Goal: Entertainment & Leisure: Browse casually

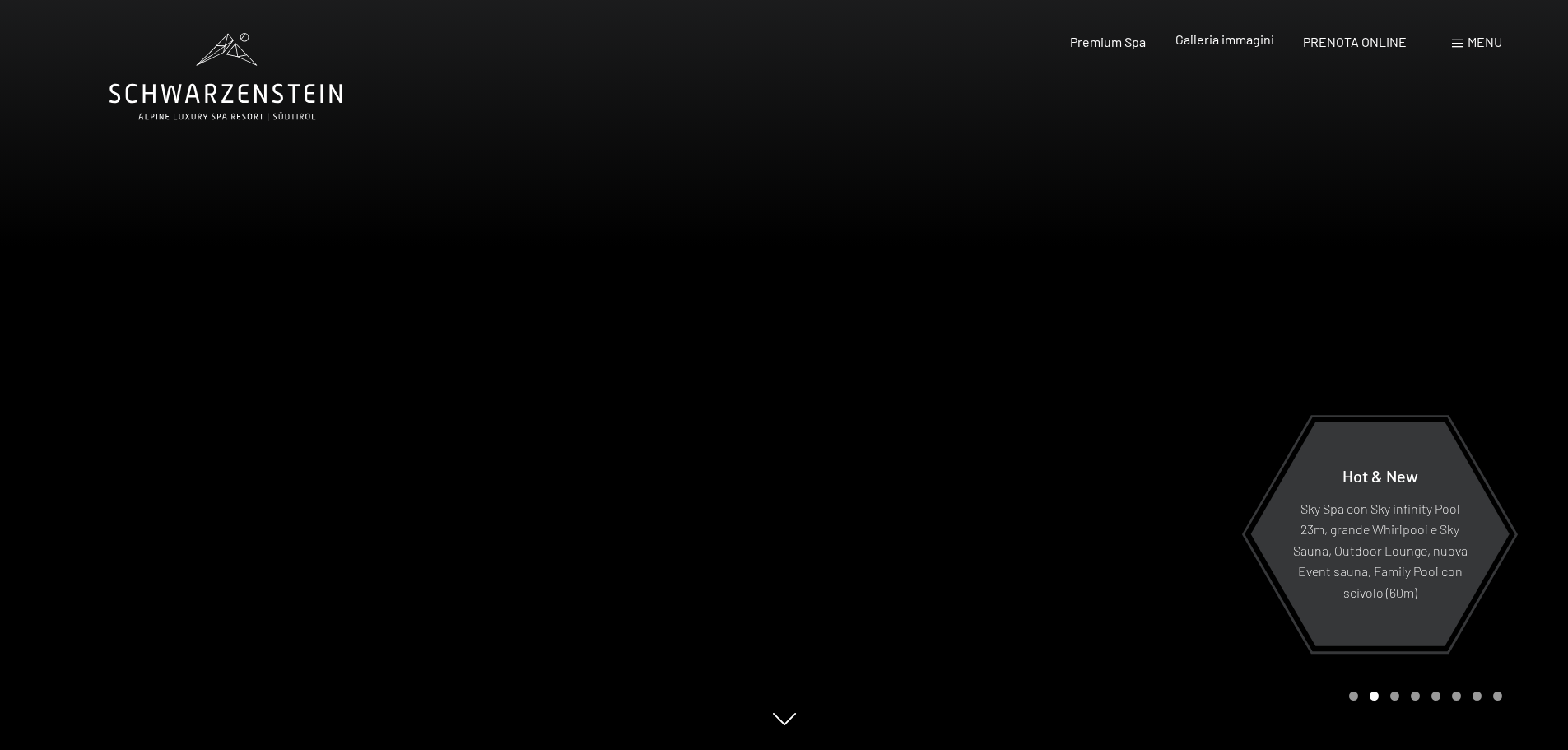
click at [1252, 45] on span "Galleria immagini" at bounding box center [1224, 39] width 98 height 16
click at [1250, 43] on span "Galleria immagini" at bounding box center [1224, 39] width 98 height 16
drag, startPoint x: 1228, startPoint y: 50, endPoint x: 1228, endPoint y: 40, distance: 10.0
click at [1228, 50] on div "Premium Spa Galleria immagini PRENOTA ONLINE" at bounding box center [1223, 42] width 423 height 18
click at [1228, 37] on span "Galleria immagini" at bounding box center [1224, 39] width 98 height 16
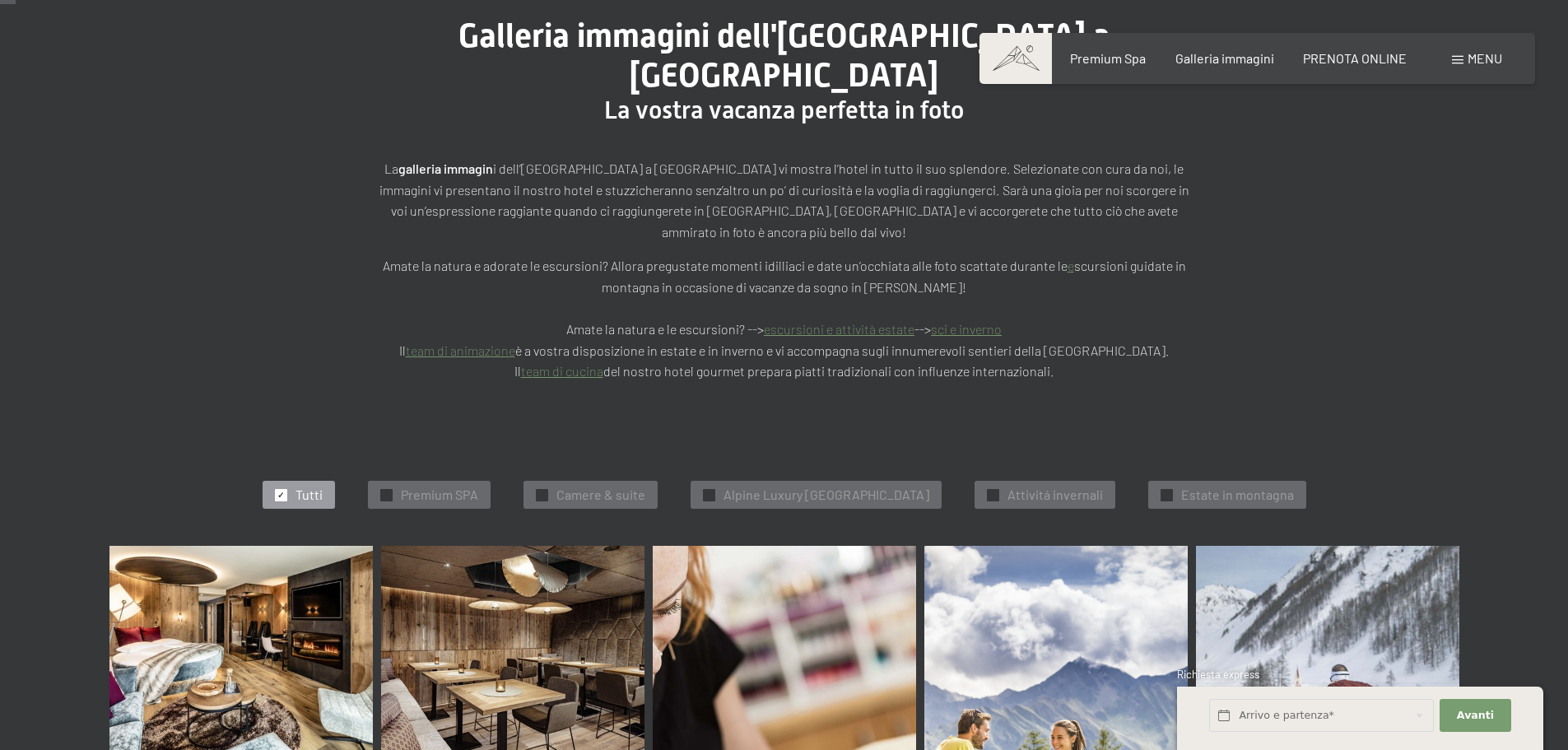
scroll to position [576, 0]
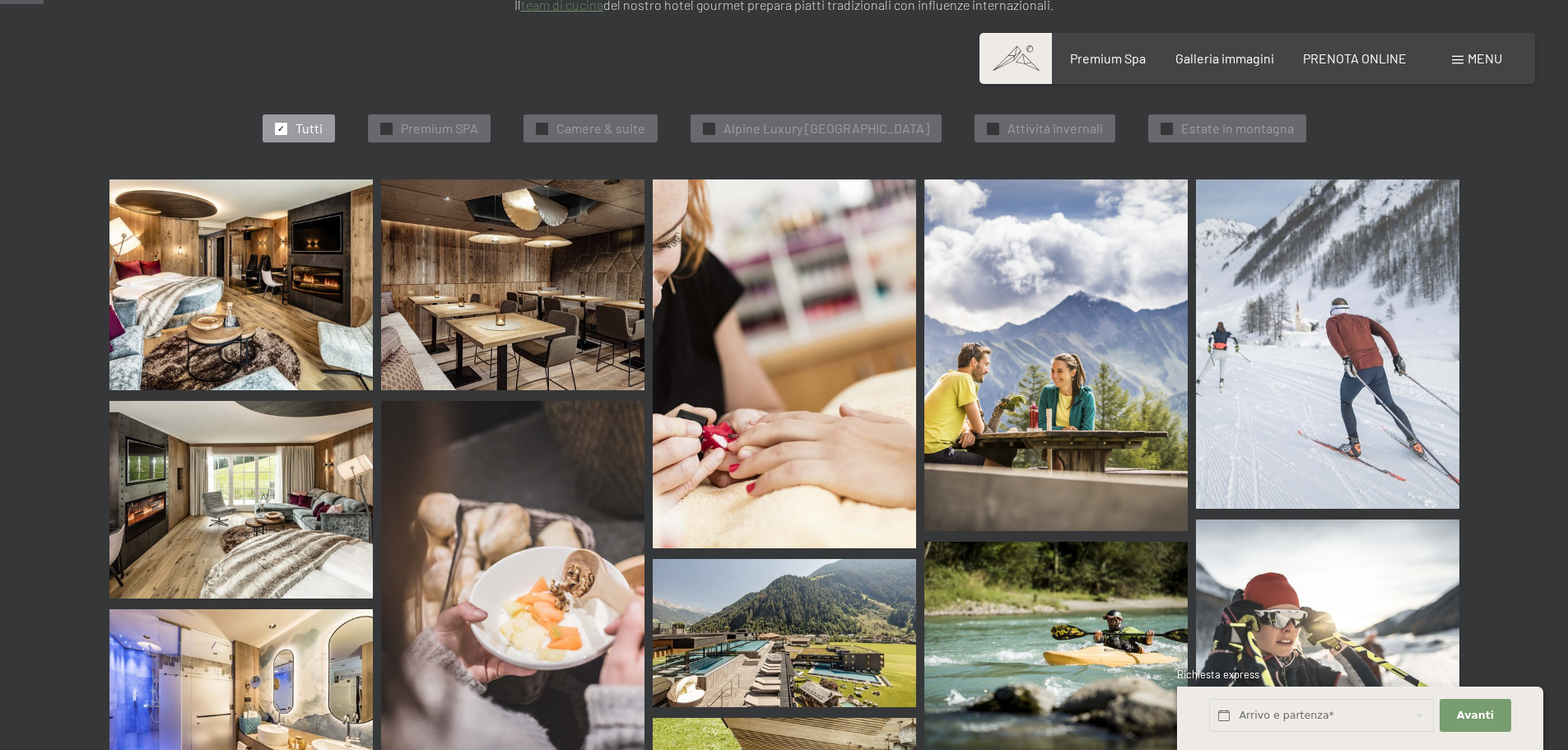
click at [205, 256] on img at bounding box center [240, 284] width 263 height 211
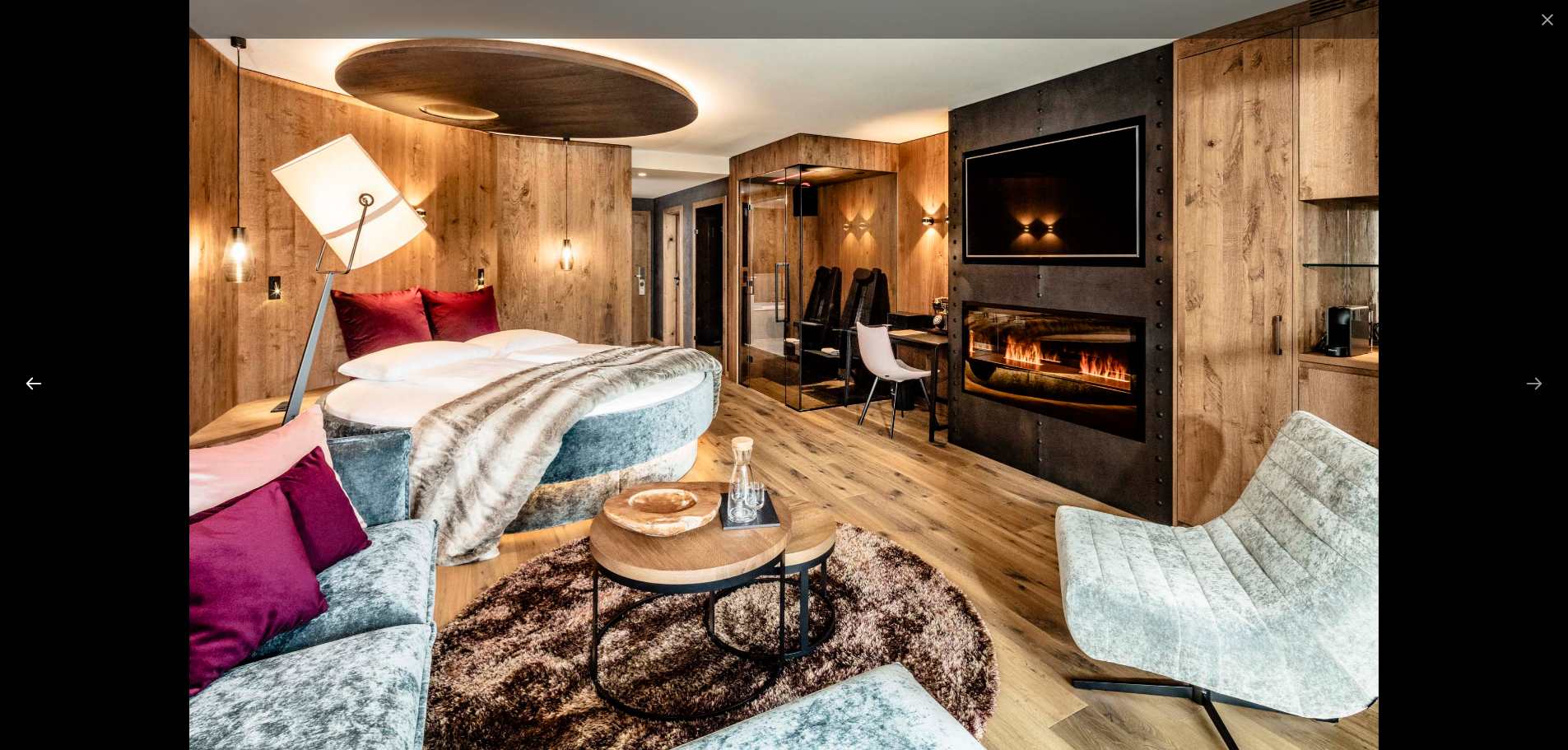
click at [37, 385] on button "Previous slide" at bounding box center [34, 383] width 34 height 32
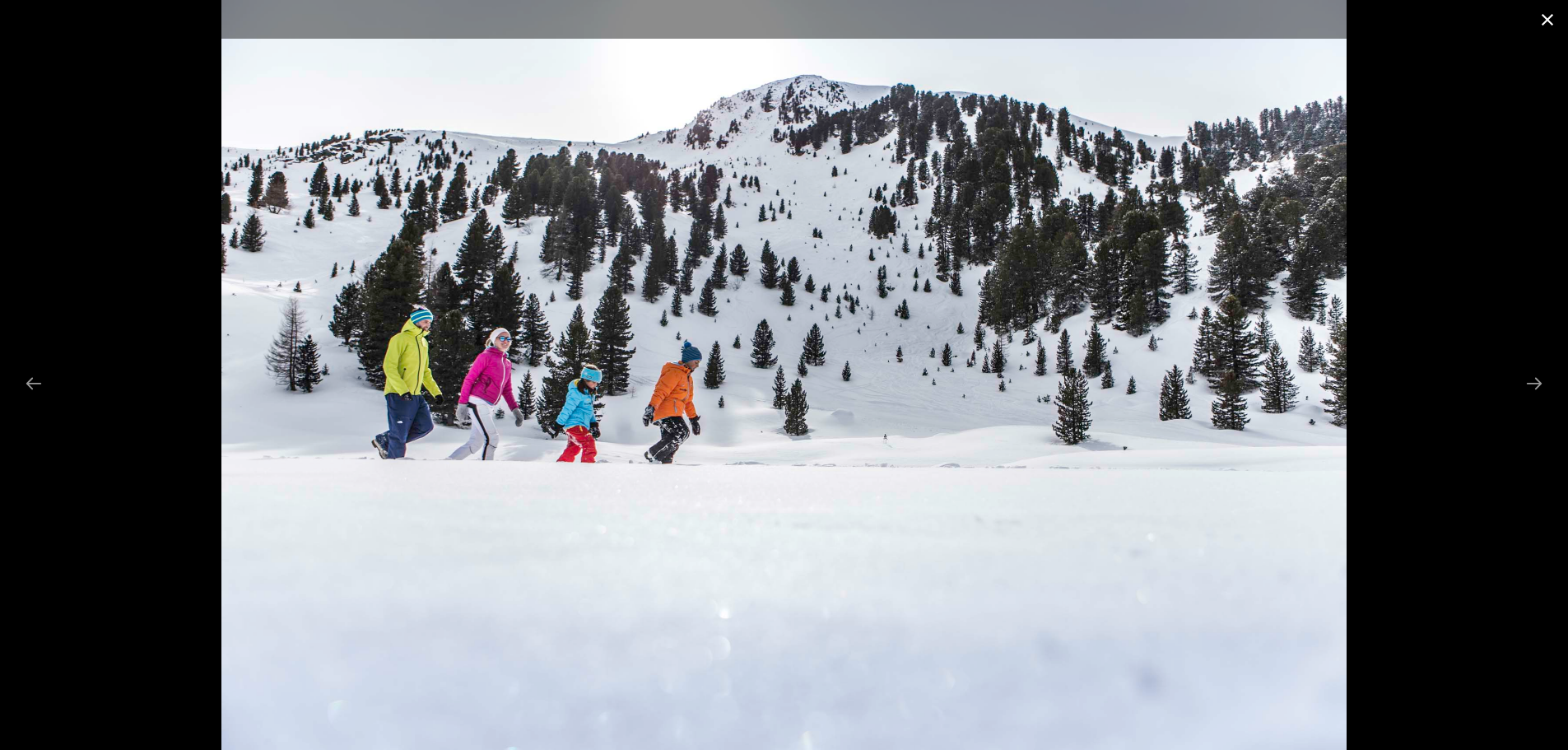
click at [1550, 11] on button "Close gallery" at bounding box center [1547, 19] width 41 height 39
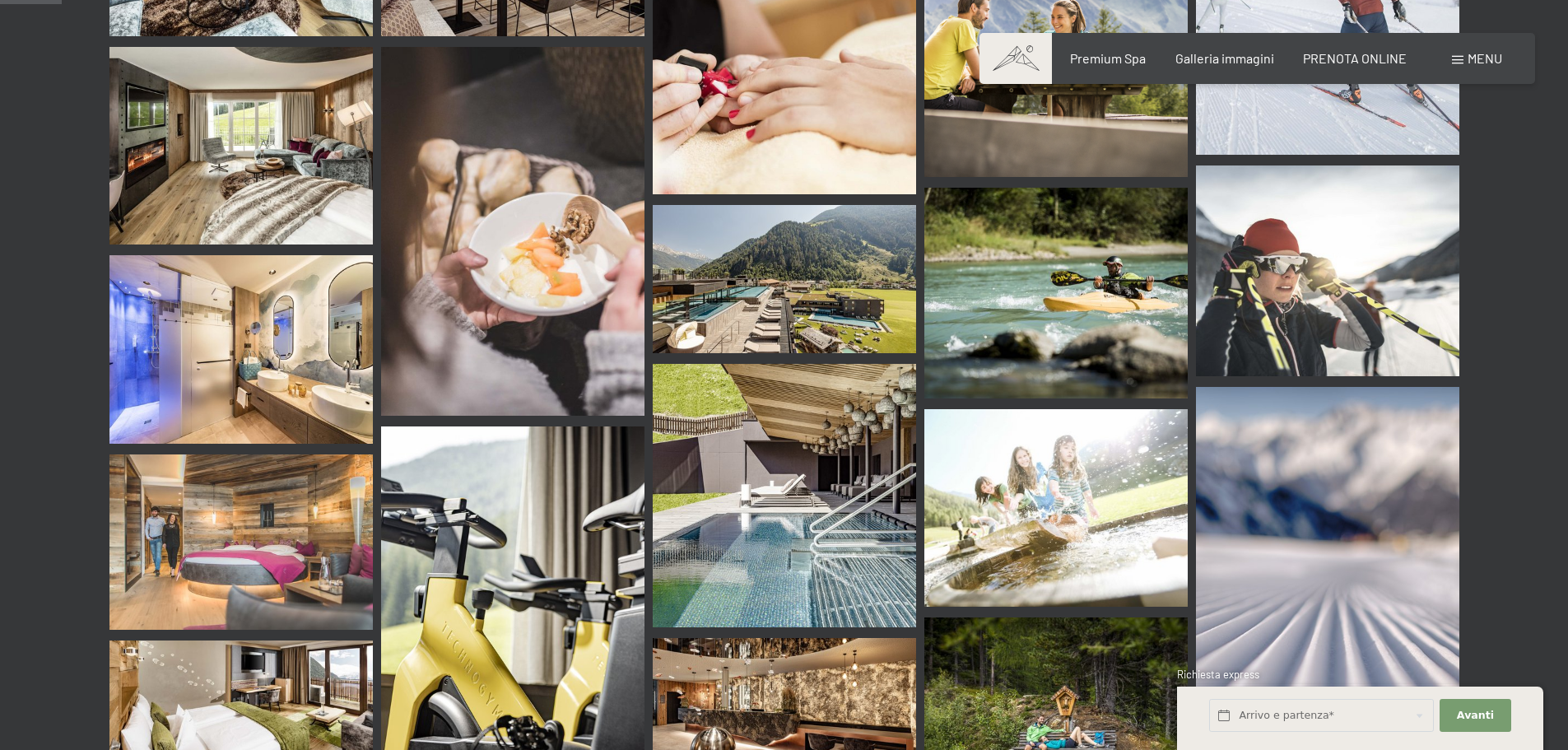
scroll to position [1070, 0]
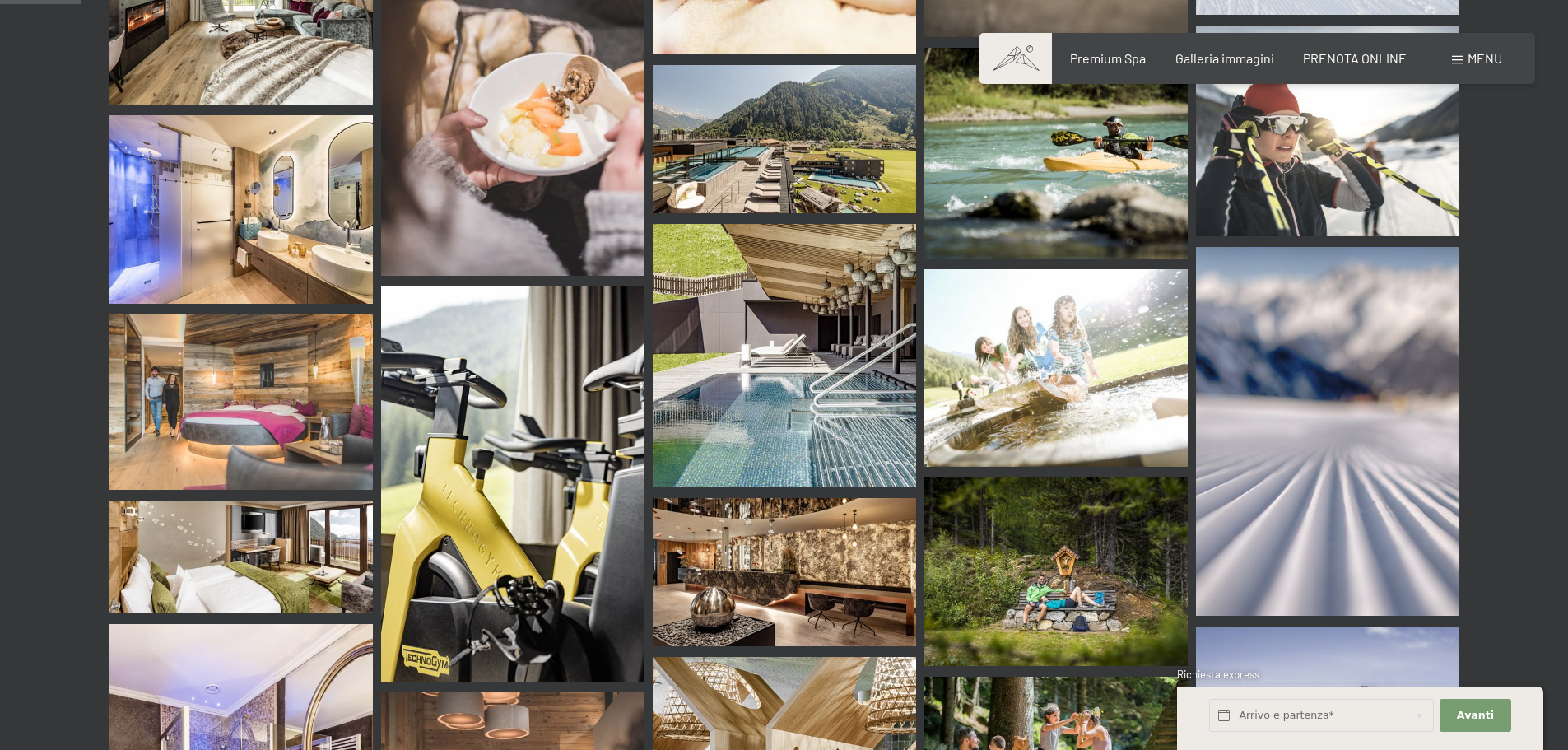
click at [773, 104] on img at bounding box center [784, 139] width 263 height 148
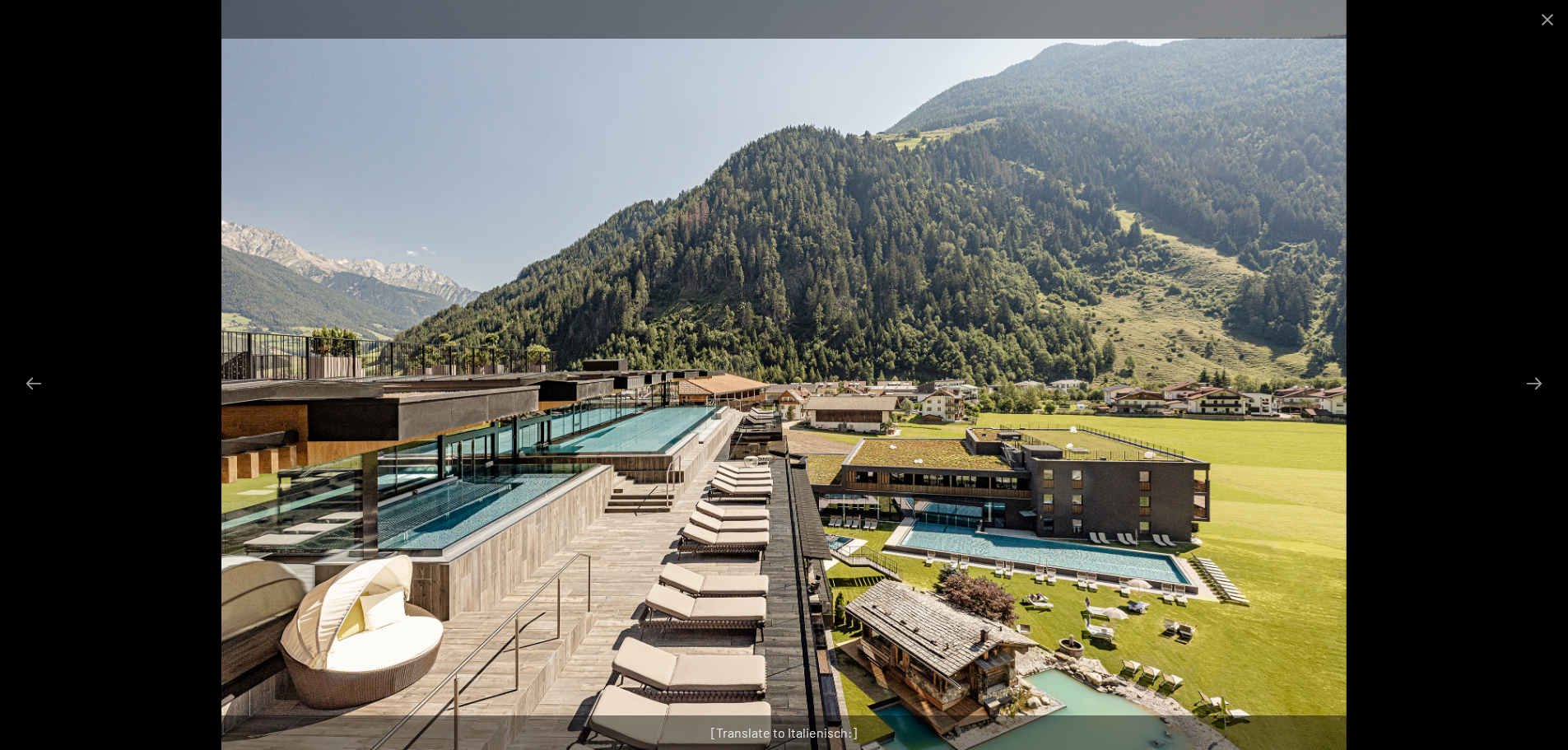
click at [1544, 401] on div at bounding box center [784, 375] width 1568 height 750
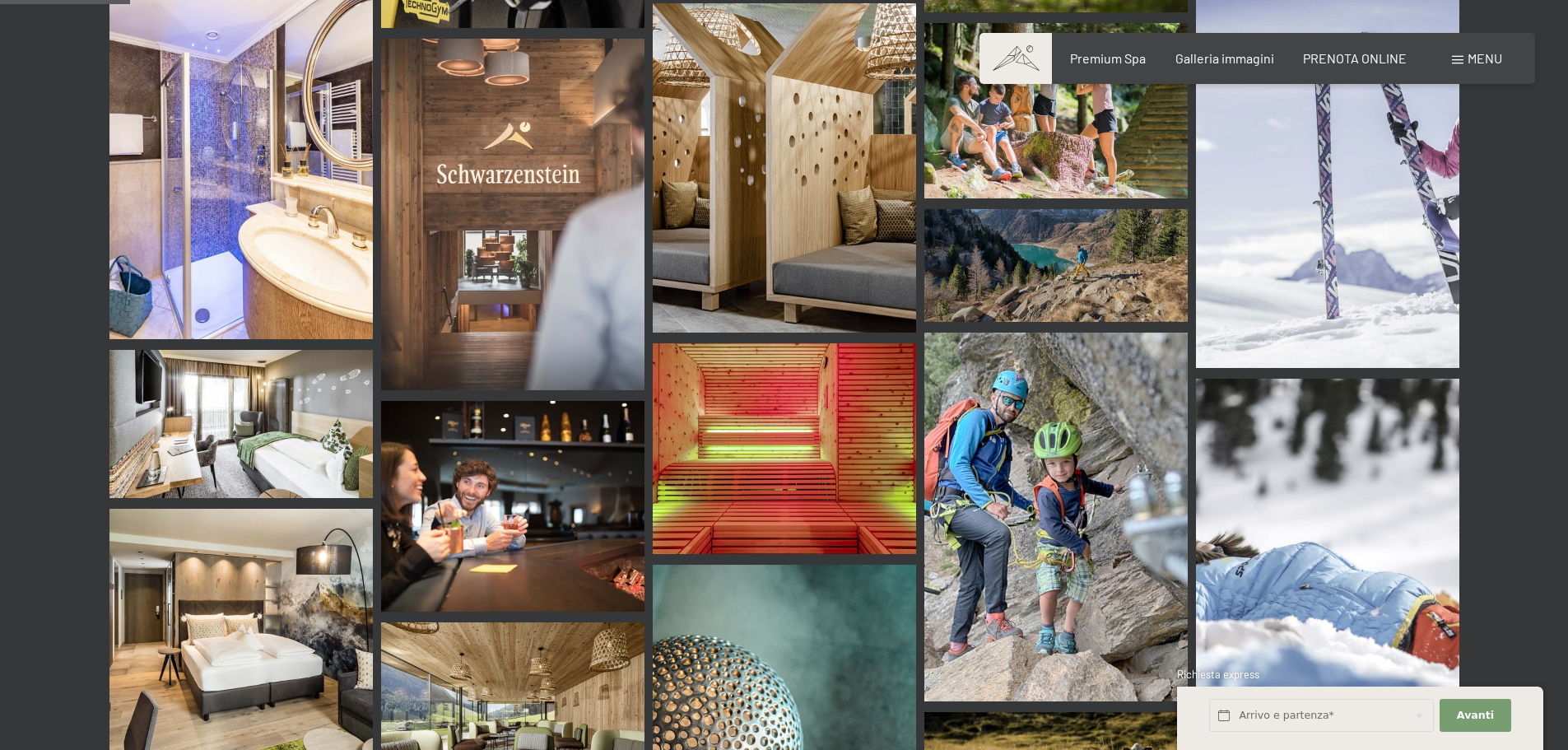
scroll to position [1482, 0]
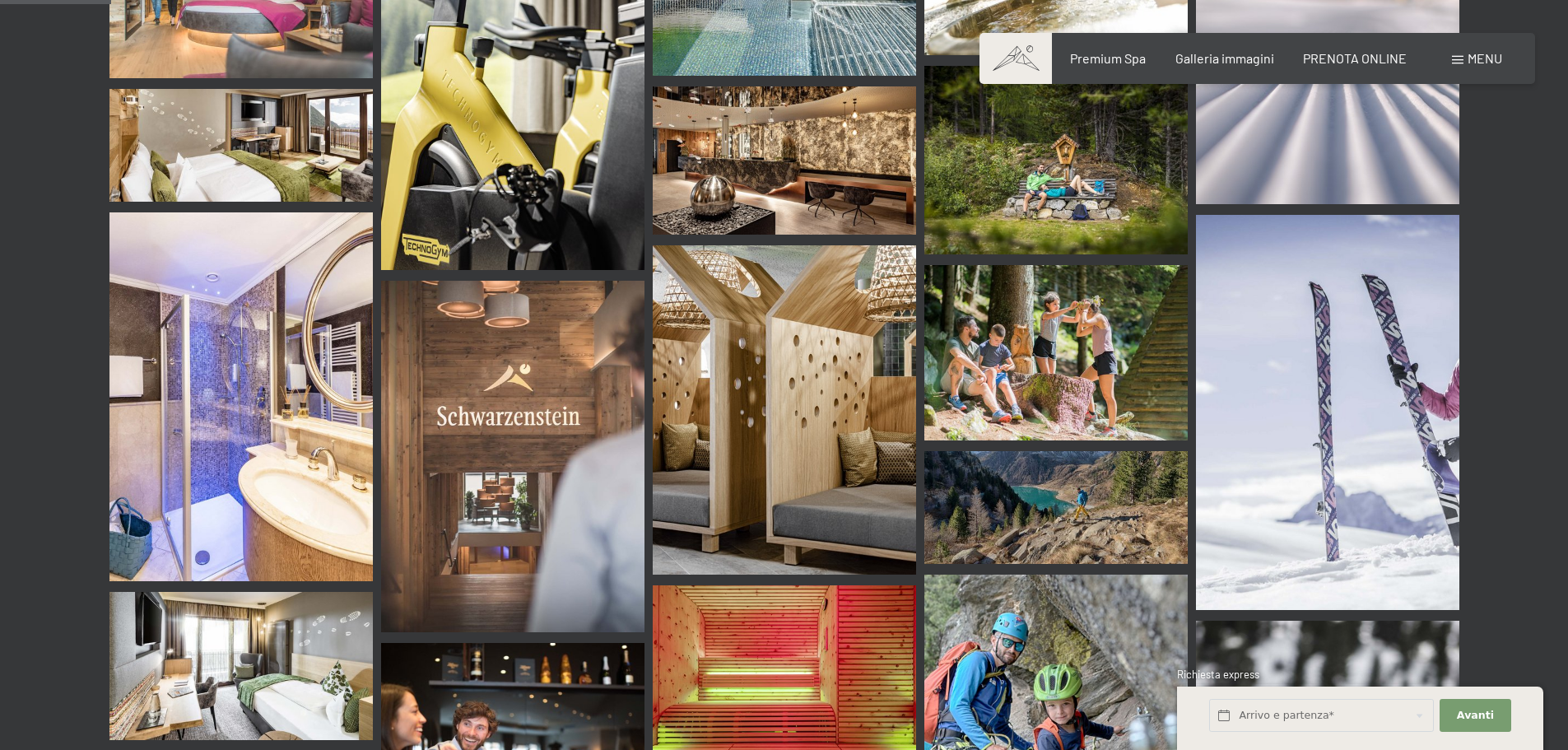
click at [745, 466] on img at bounding box center [784, 410] width 263 height 330
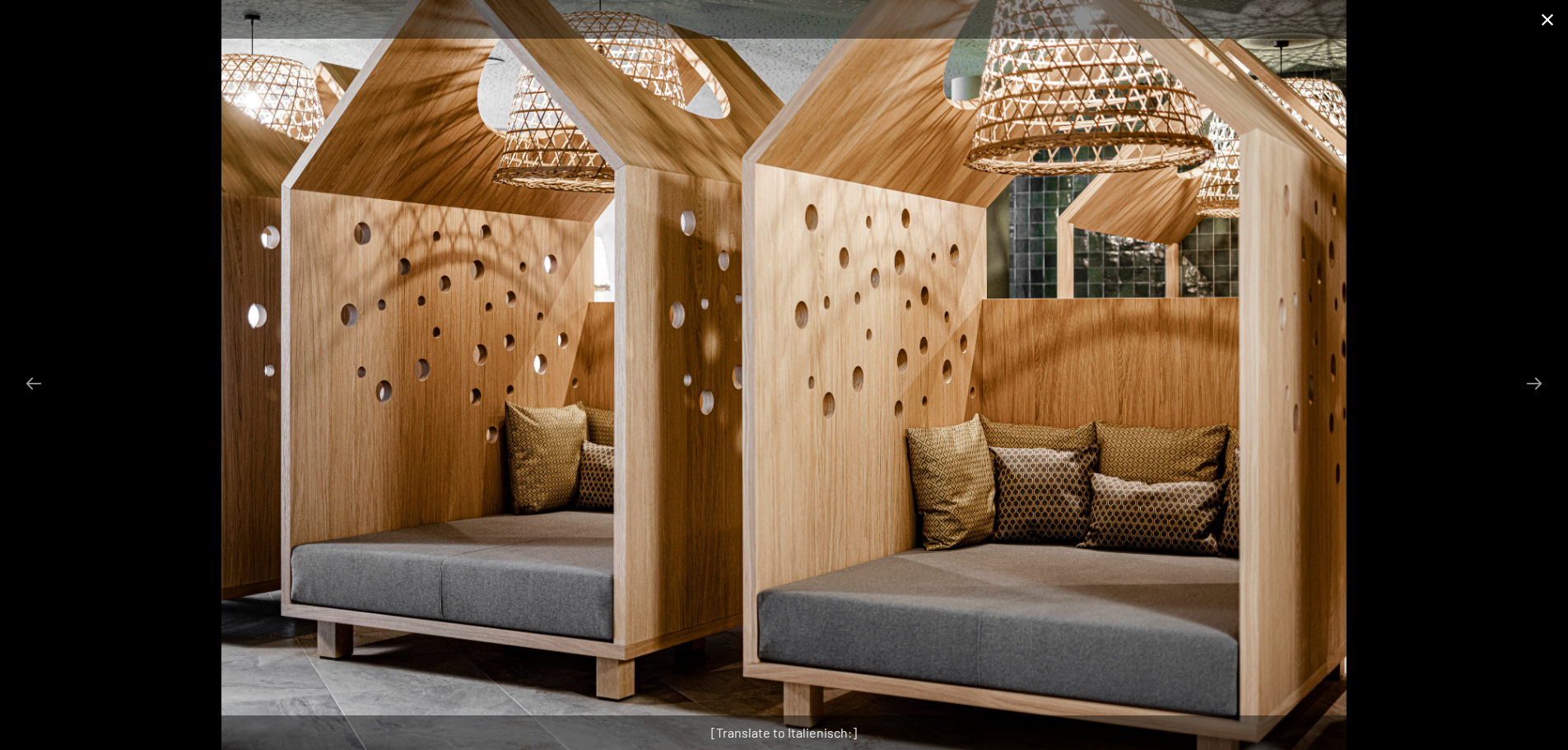
click at [1550, 30] on button "Close gallery" at bounding box center [1547, 19] width 41 height 39
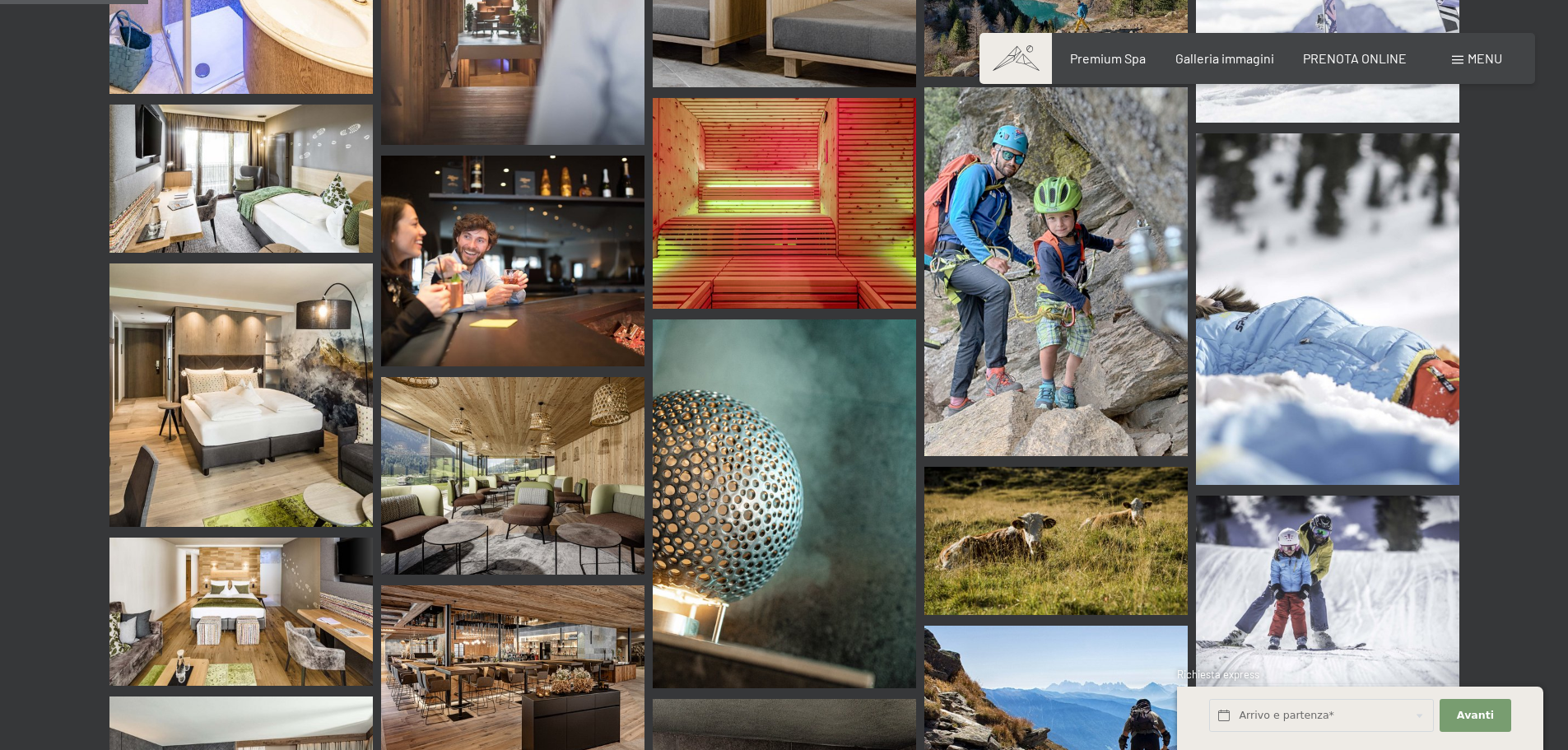
scroll to position [1976, 0]
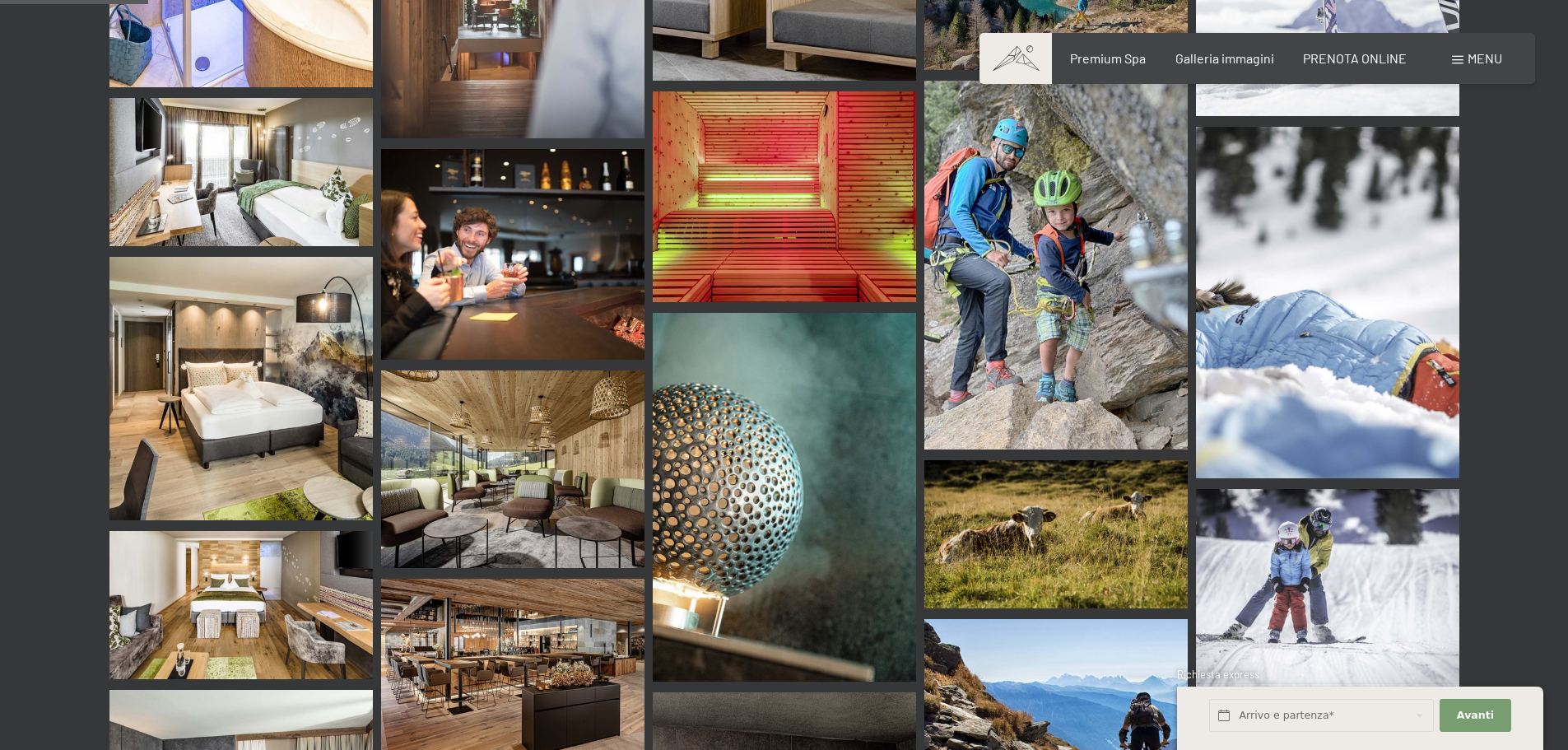
click at [211, 383] on img at bounding box center [240, 388] width 263 height 263
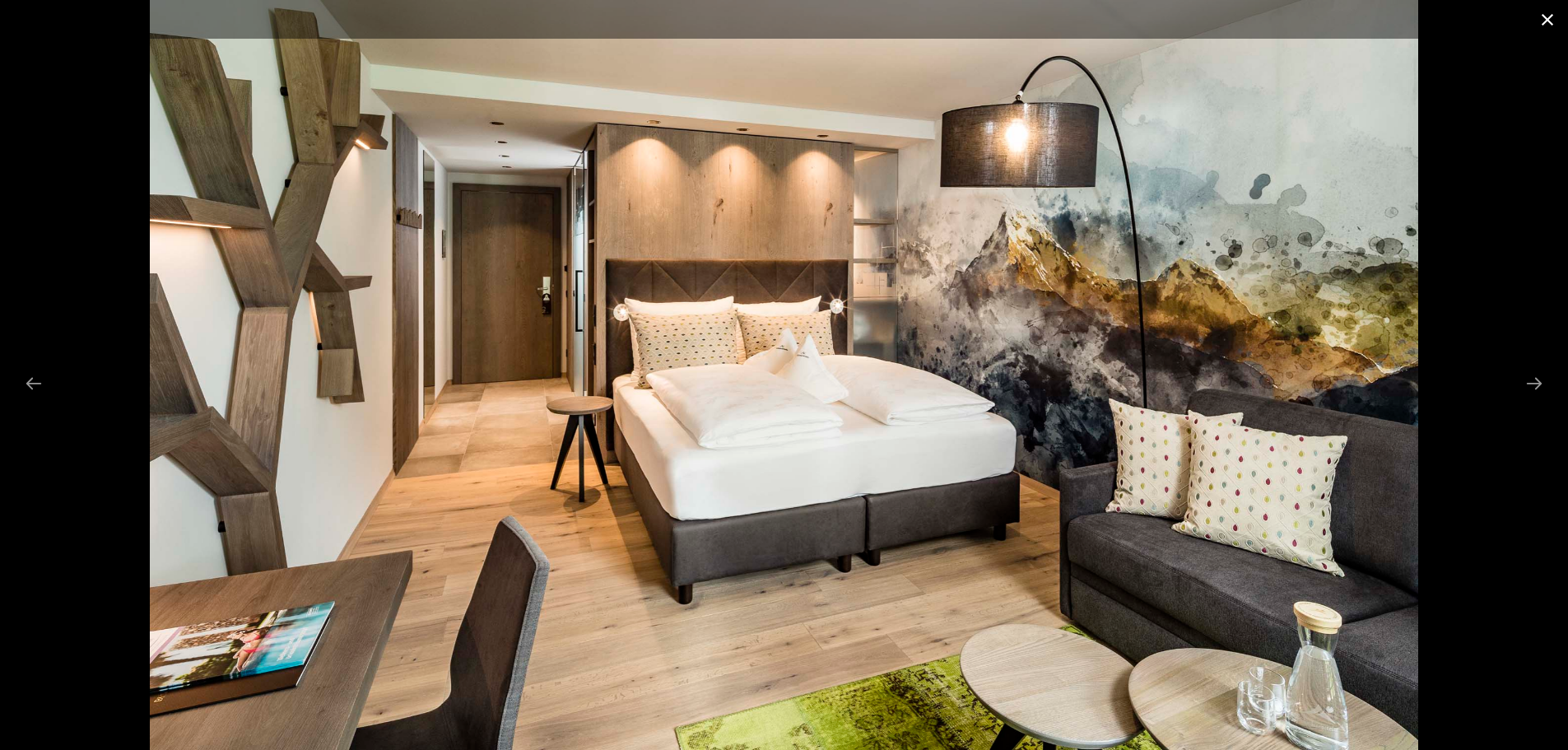
click at [1553, 17] on button "Close gallery" at bounding box center [1547, 19] width 41 height 39
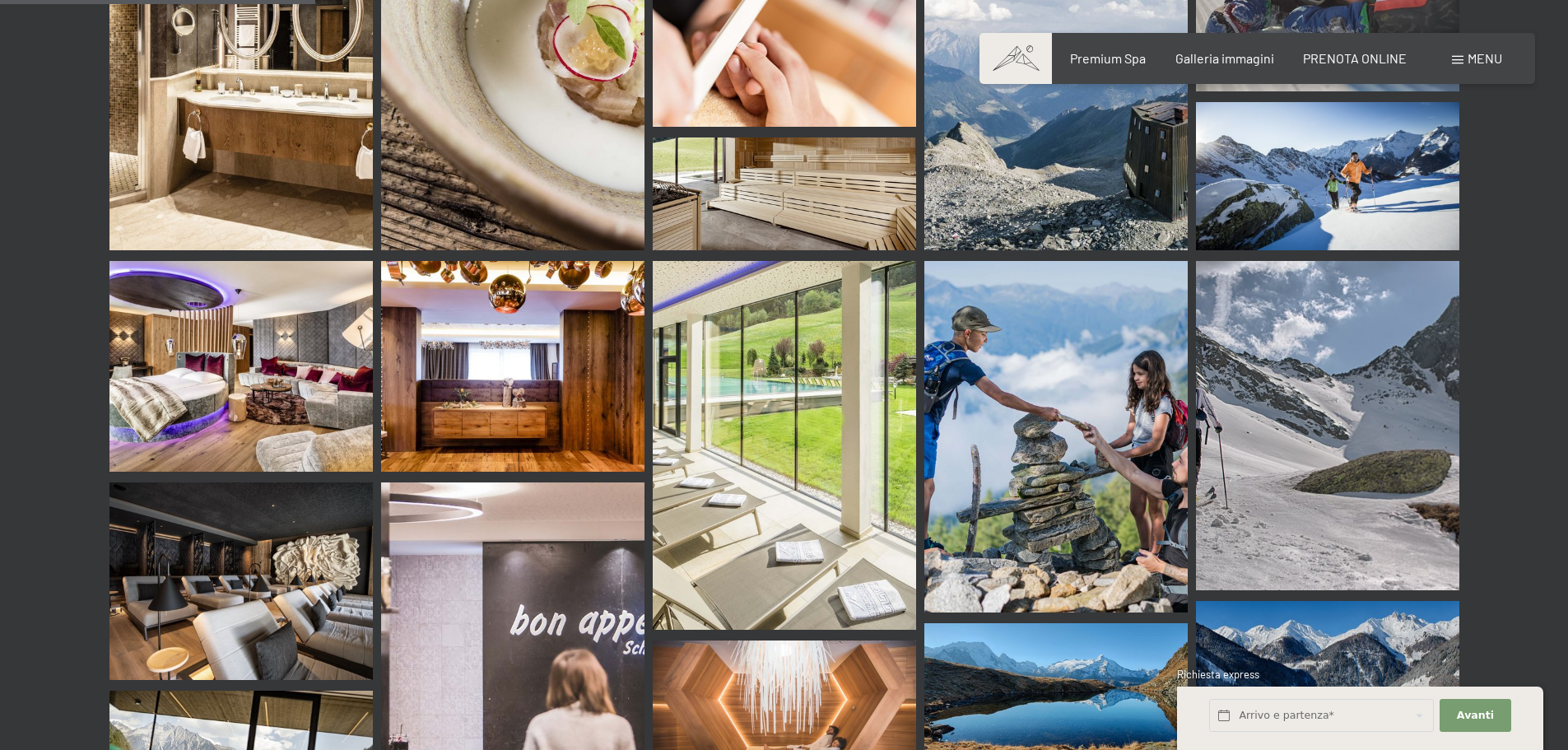
scroll to position [4198, 0]
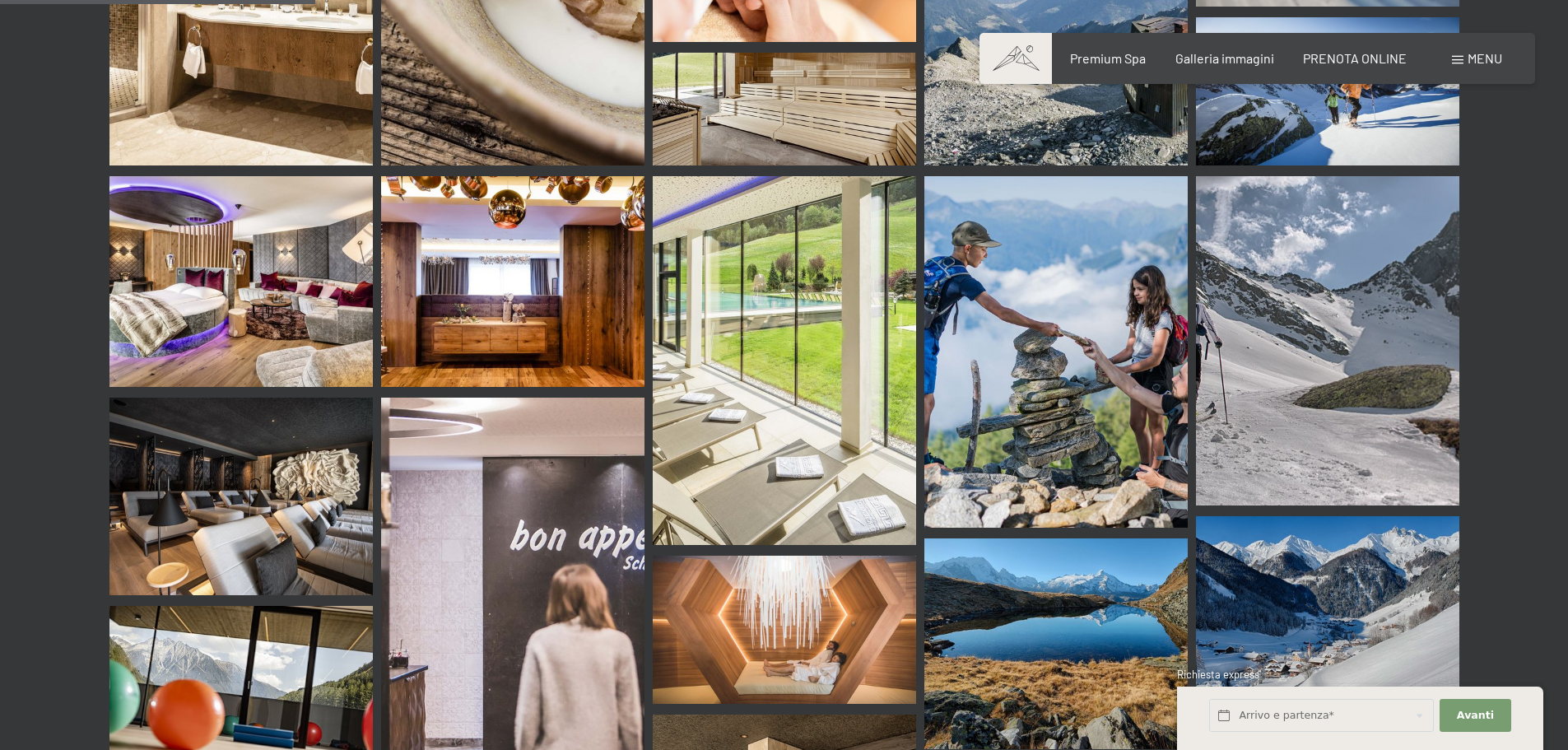
click at [862, 396] on img at bounding box center [784, 361] width 263 height 369
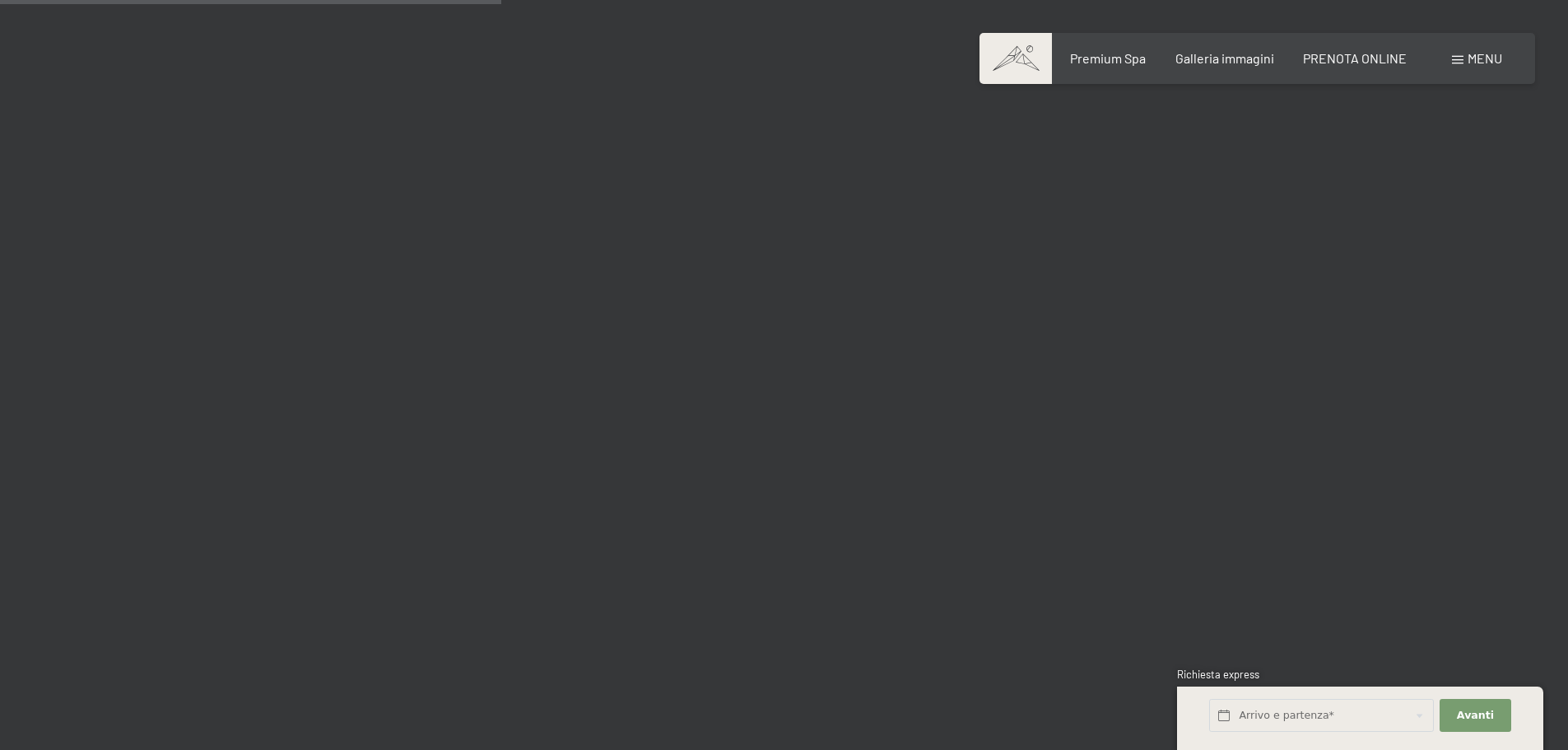
scroll to position [6668, 0]
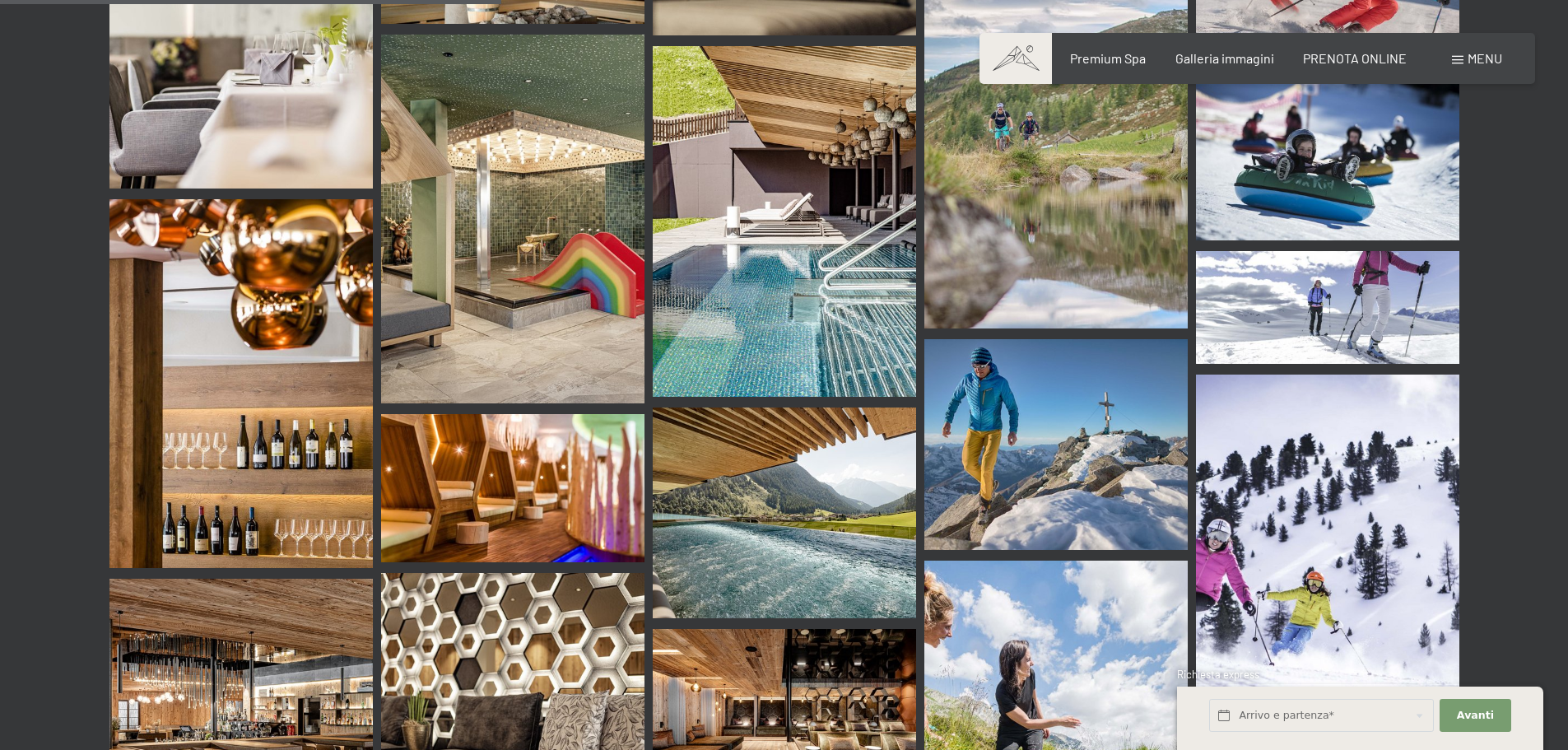
click at [576, 234] on img at bounding box center [512, 219] width 263 height 369
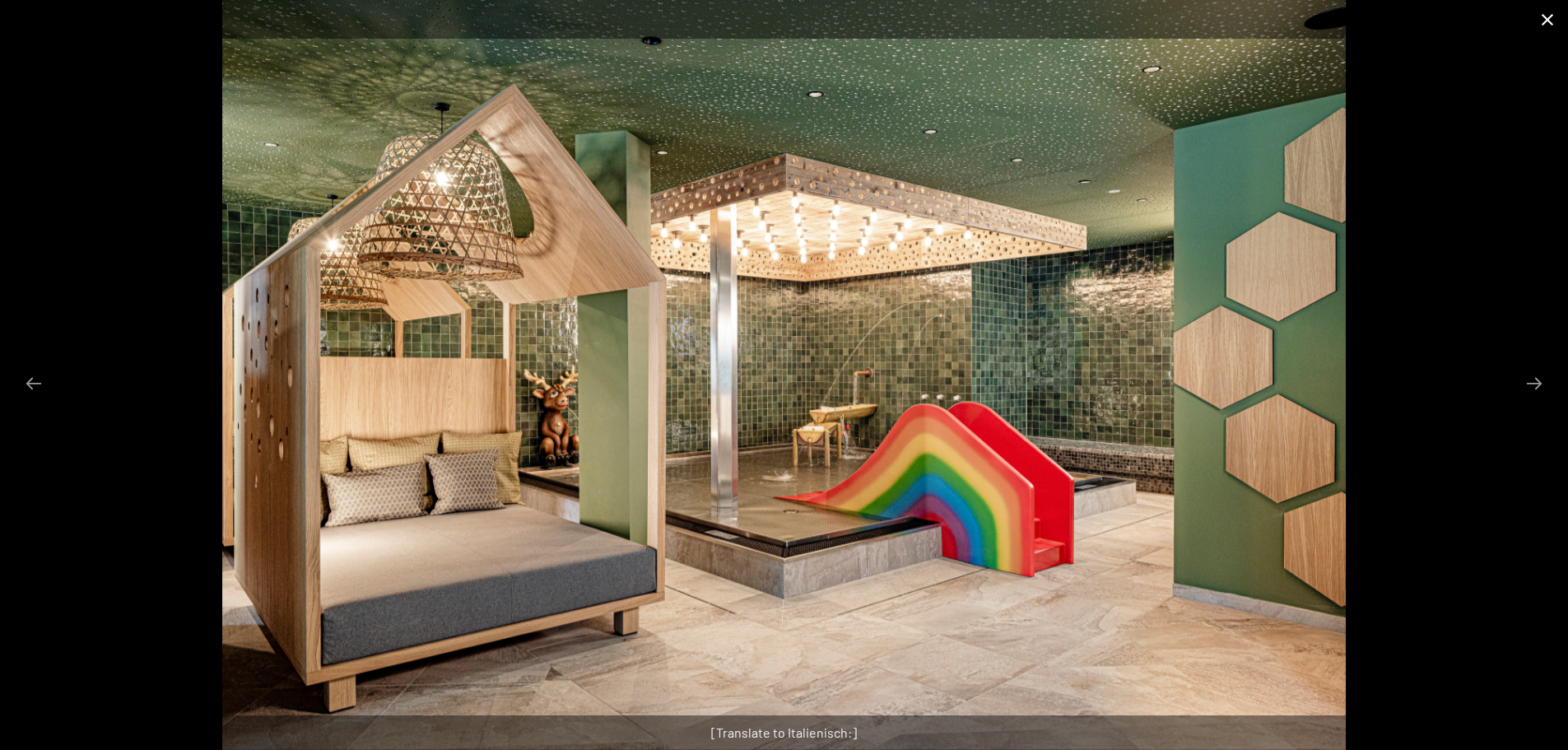
click at [1546, 27] on button "Close gallery" at bounding box center [1547, 19] width 41 height 39
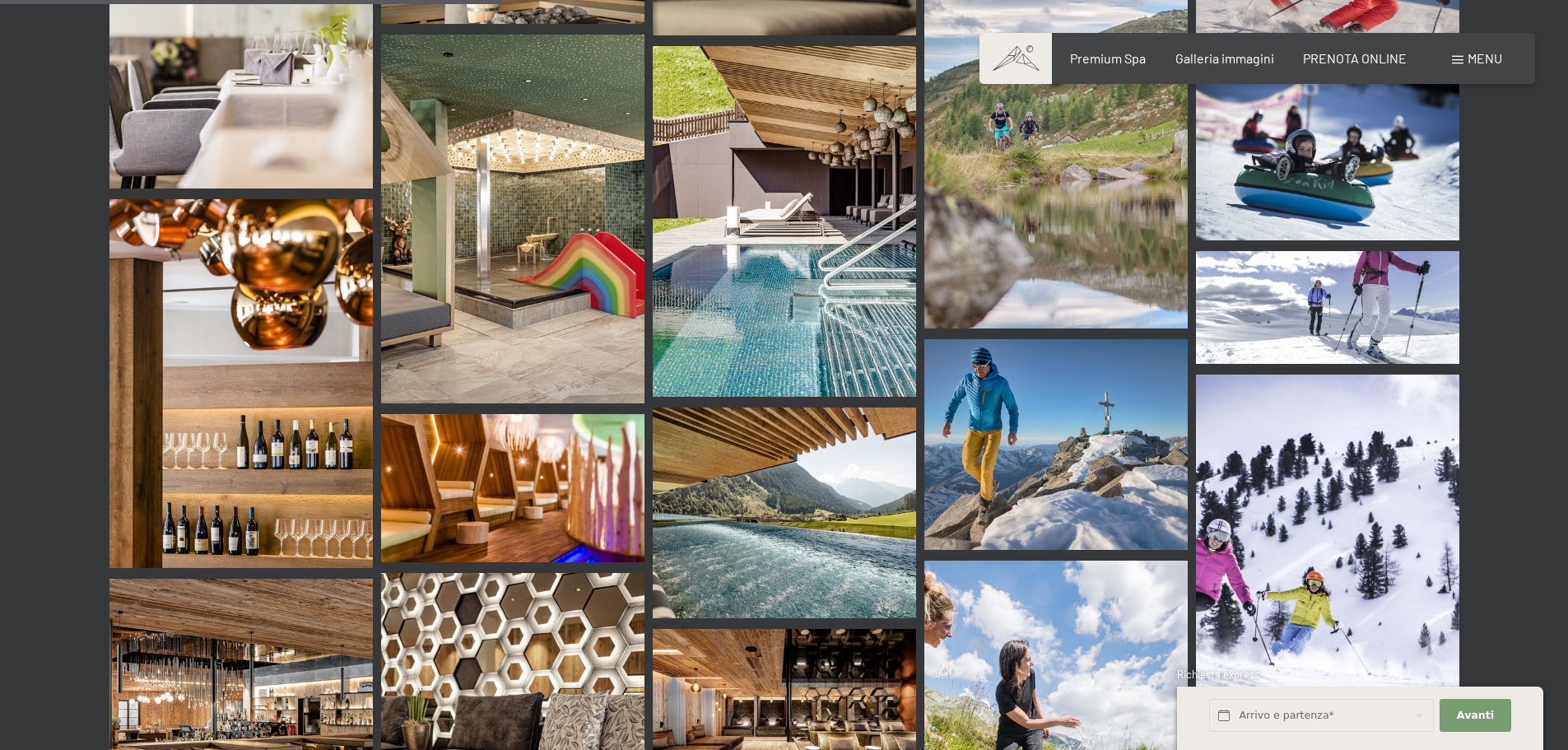
click at [779, 270] on img at bounding box center [784, 222] width 263 height 351
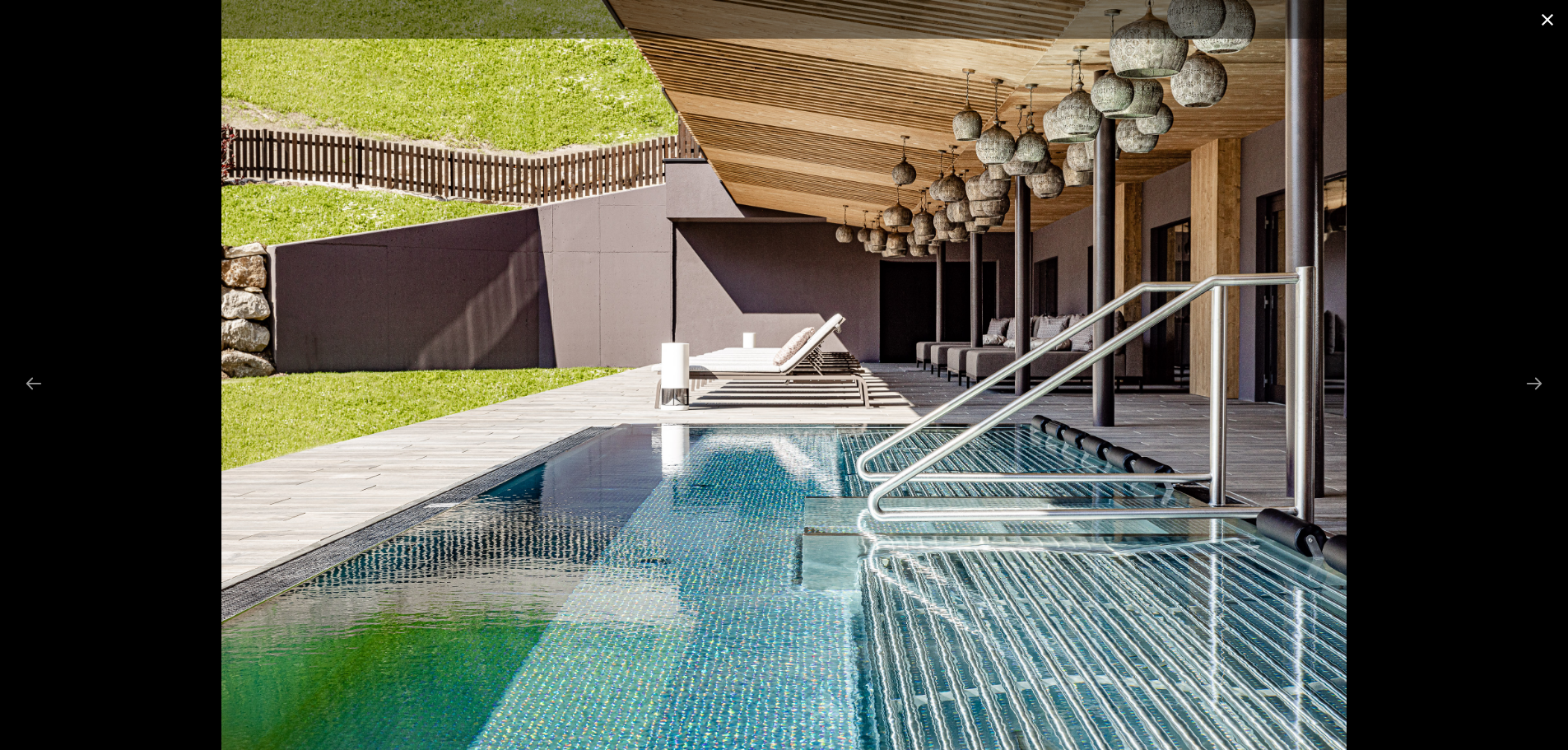
click at [1547, 24] on button "Close gallery" at bounding box center [1547, 19] width 41 height 39
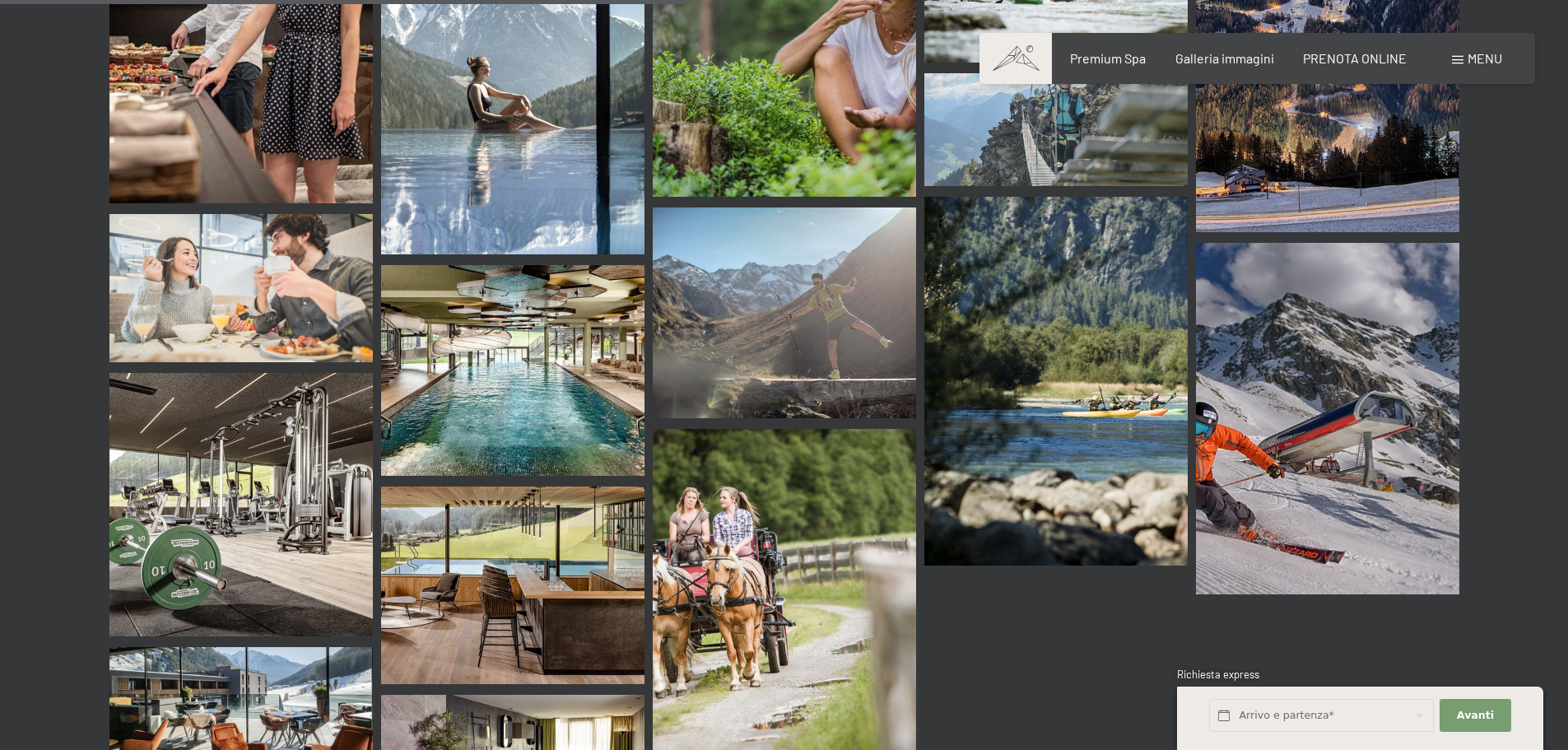
scroll to position [9138, 0]
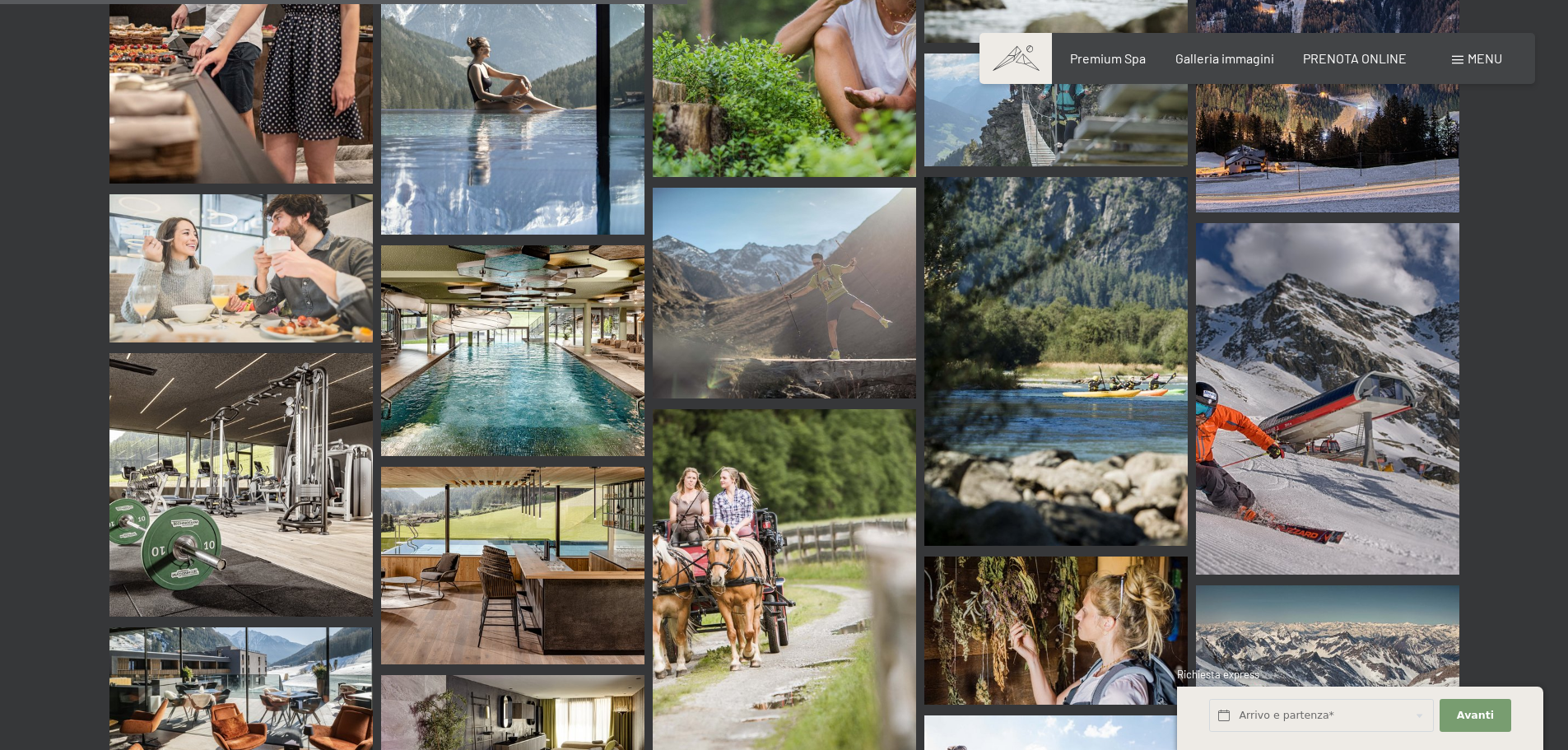
click at [520, 294] on img at bounding box center [512, 351] width 263 height 211
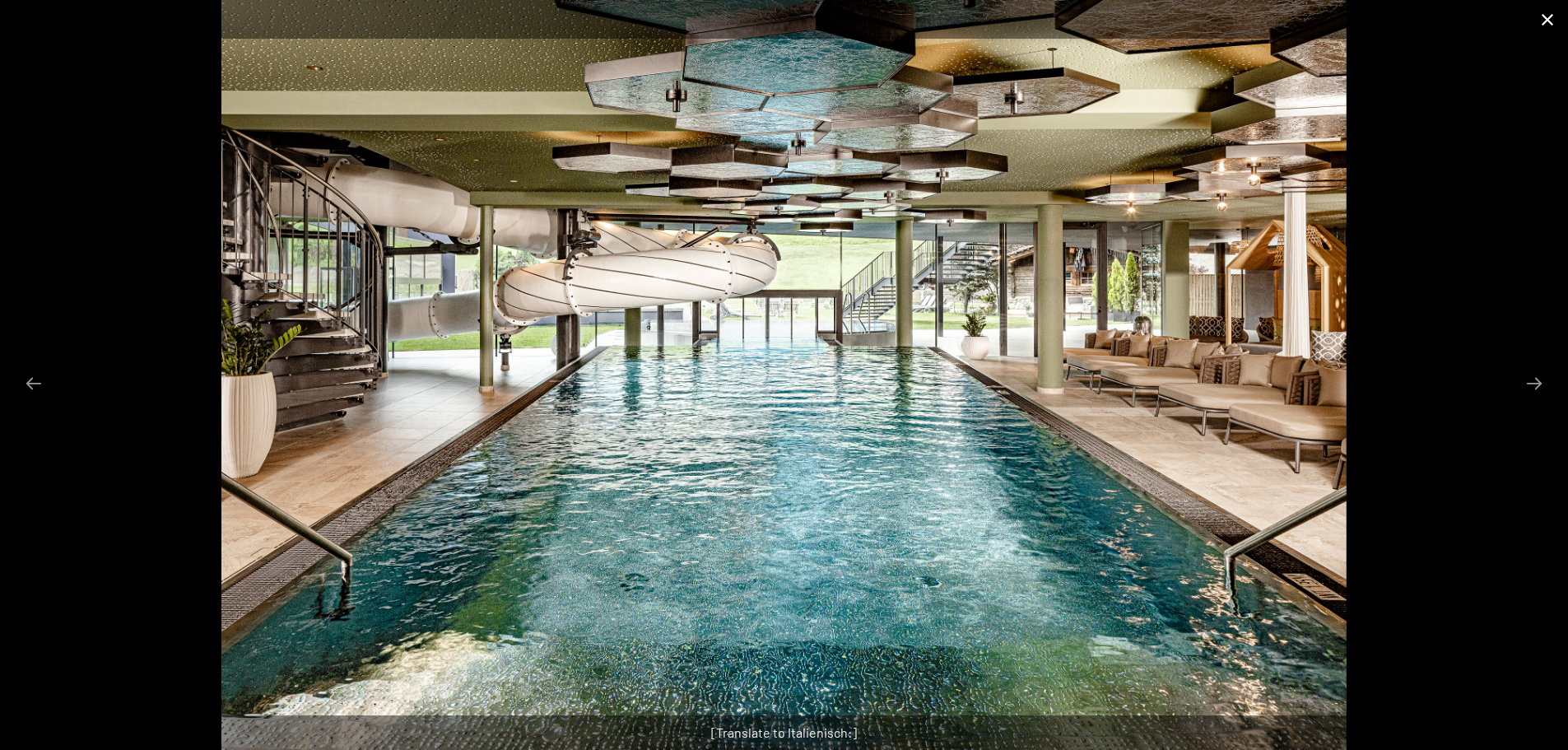
click at [1555, 24] on button "Close gallery" at bounding box center [1547, 19] width 41 height 39
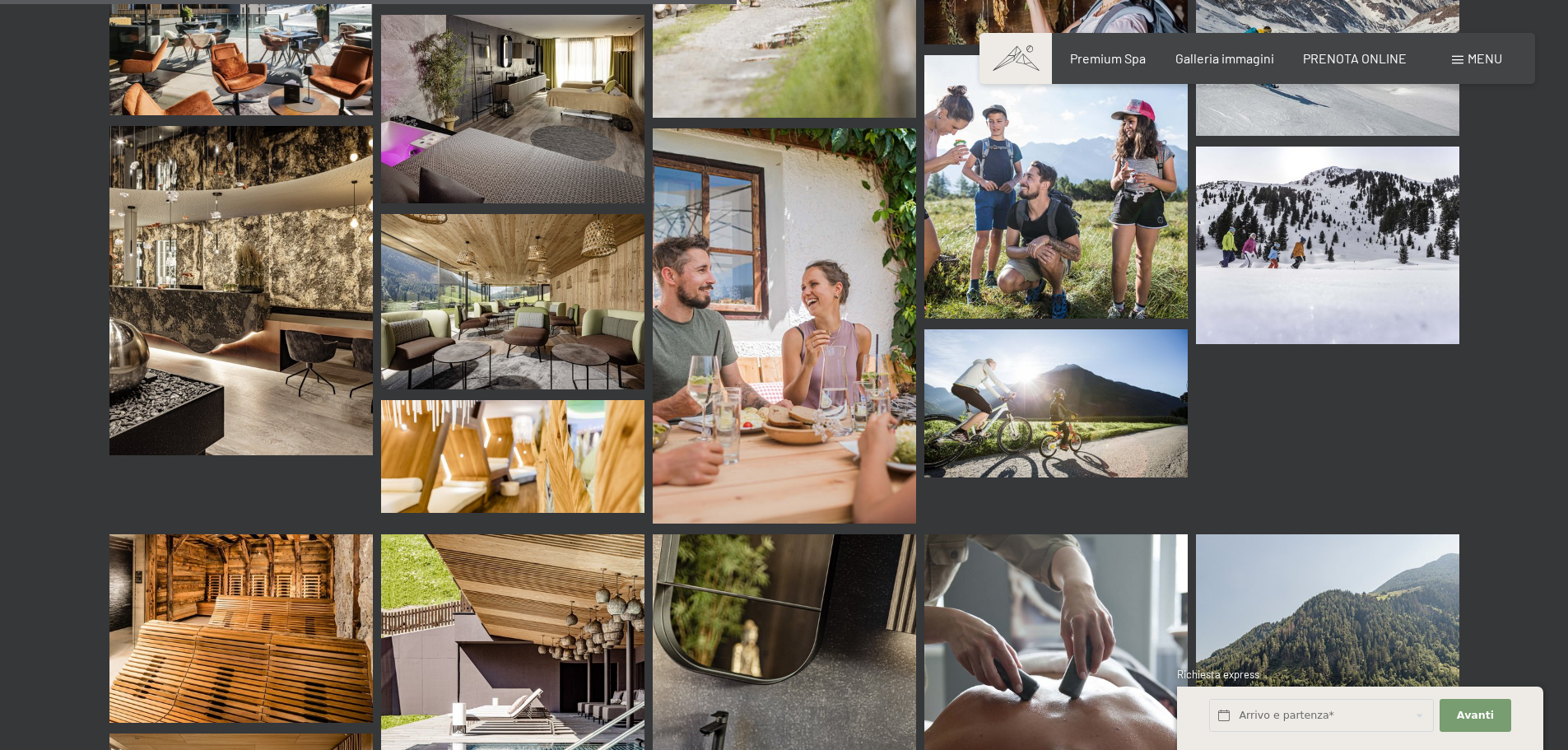
scroll to position [9796, 0]
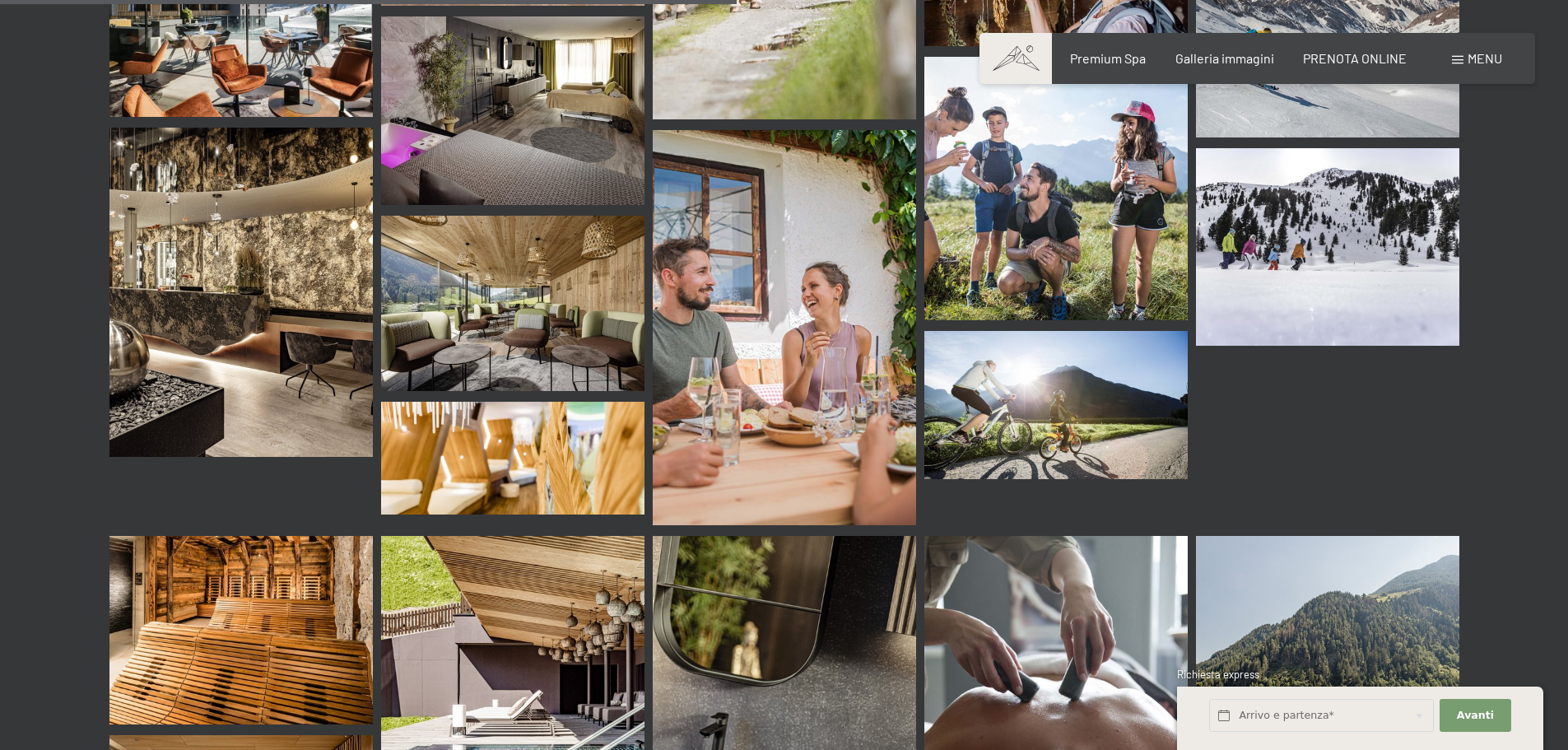
click at [523, 271] on img at bounding box center [512, 304] width 263 height 176
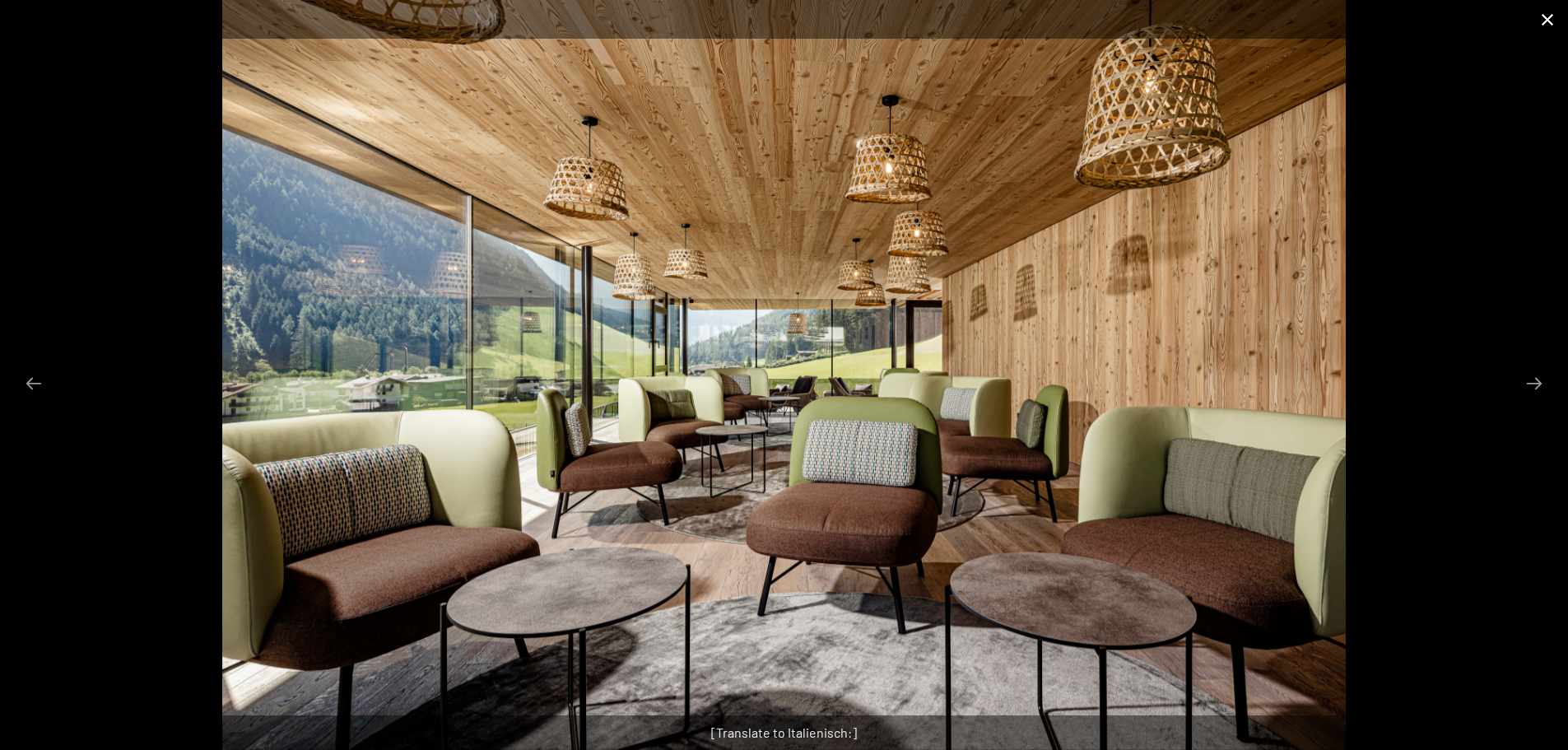
click at [1544, 18] on button "Close gallery" at bounding box center [1547, 19] width 41 height 39
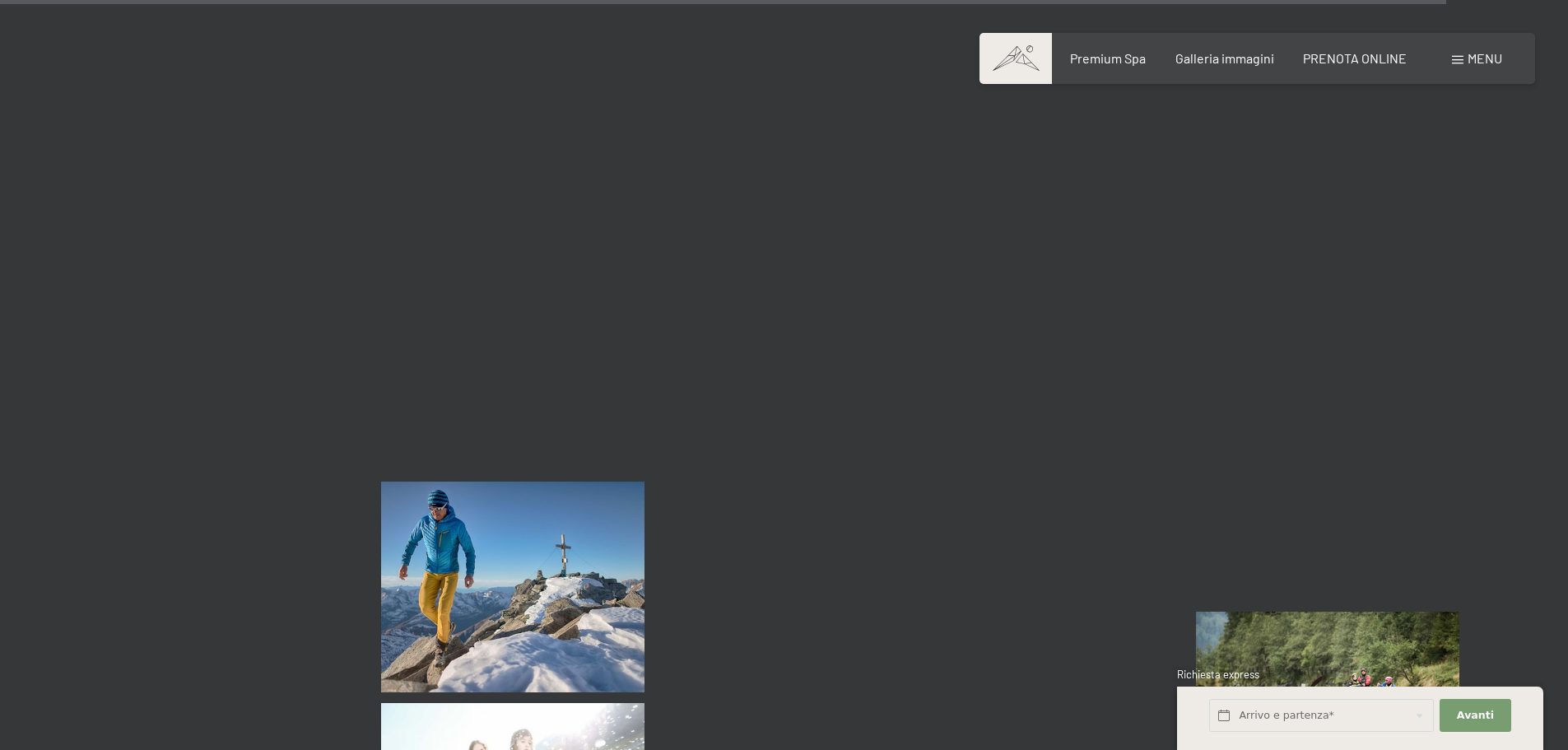
scroll to position [19263, 0]
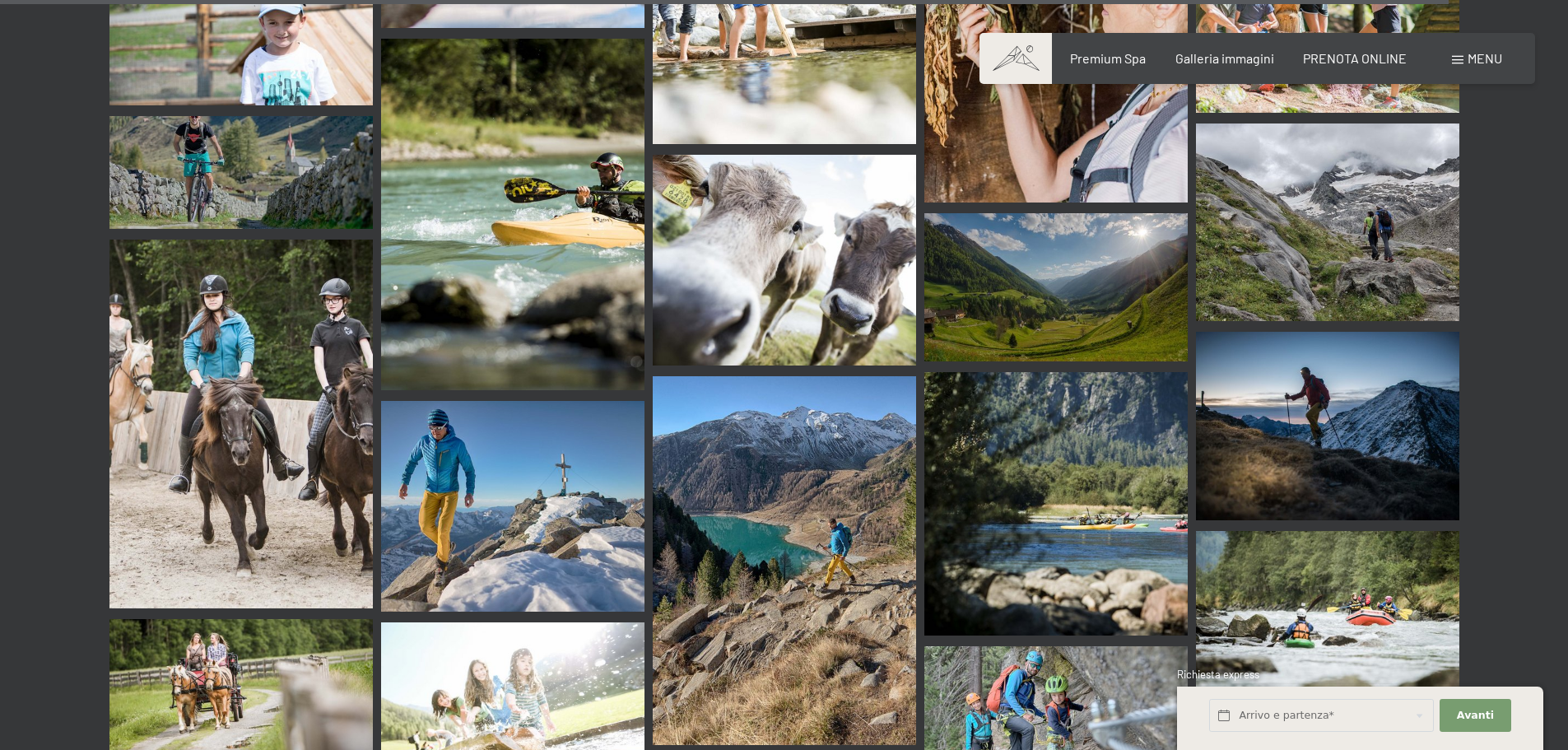
click at [245, 342] on img at bounding box center [240, 424] width 263 height 369
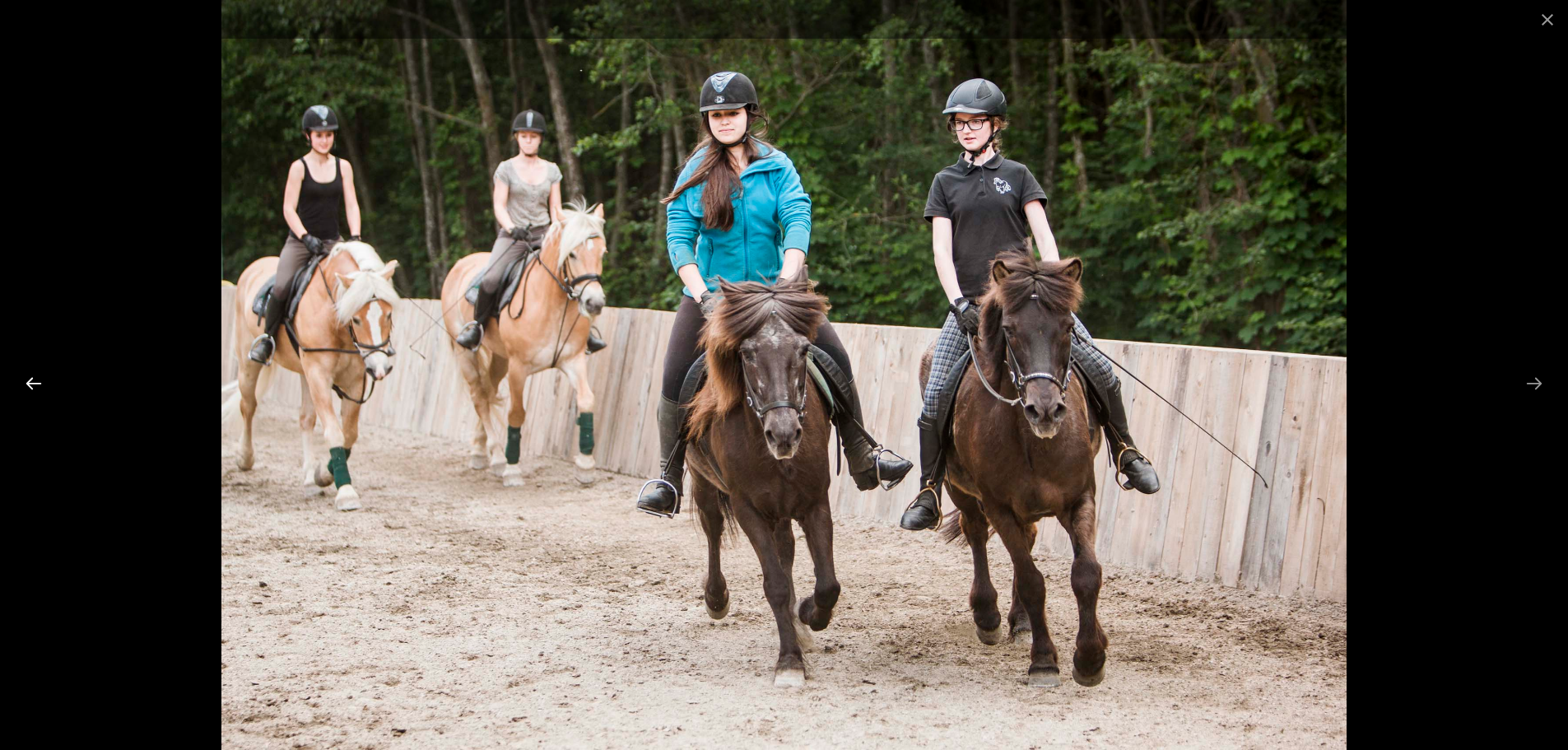
click at [35, 397] on button "Previous slide" at bounding box center [34, 383] width 34 height 32
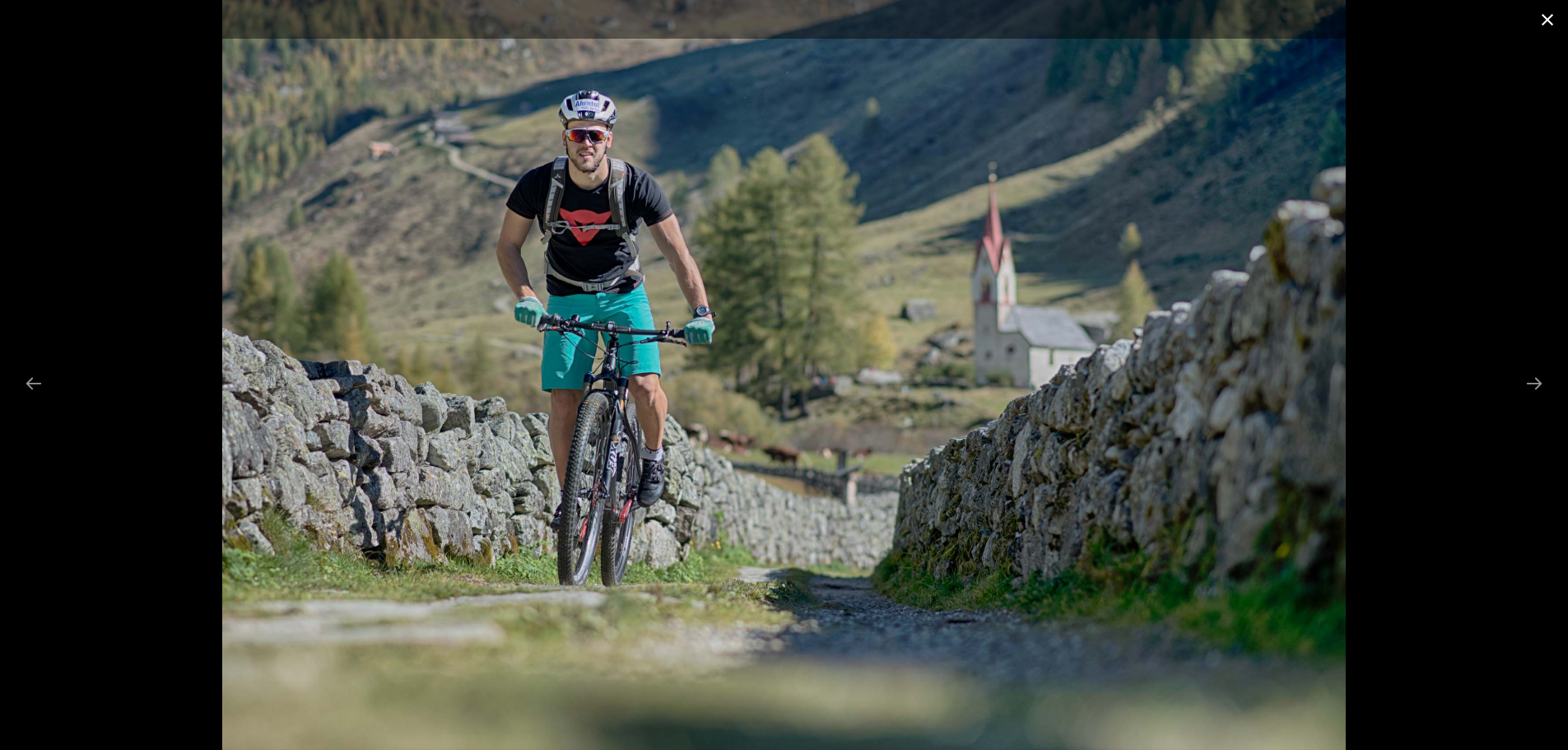
click at [1555, 21] on button "Close gallery" at bounding box center [1547, 19] width 41 height 39
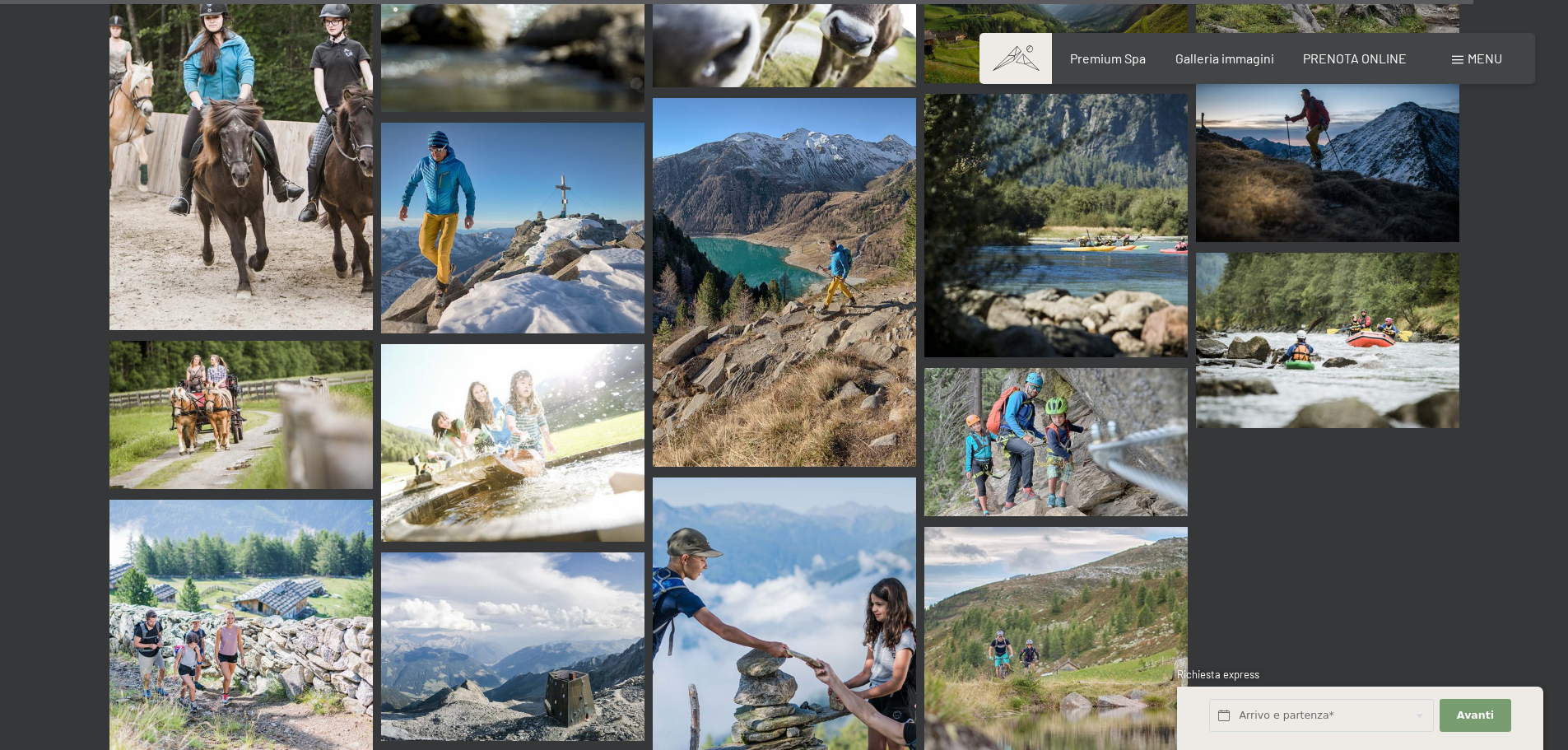
scroll to position [19592, 0]
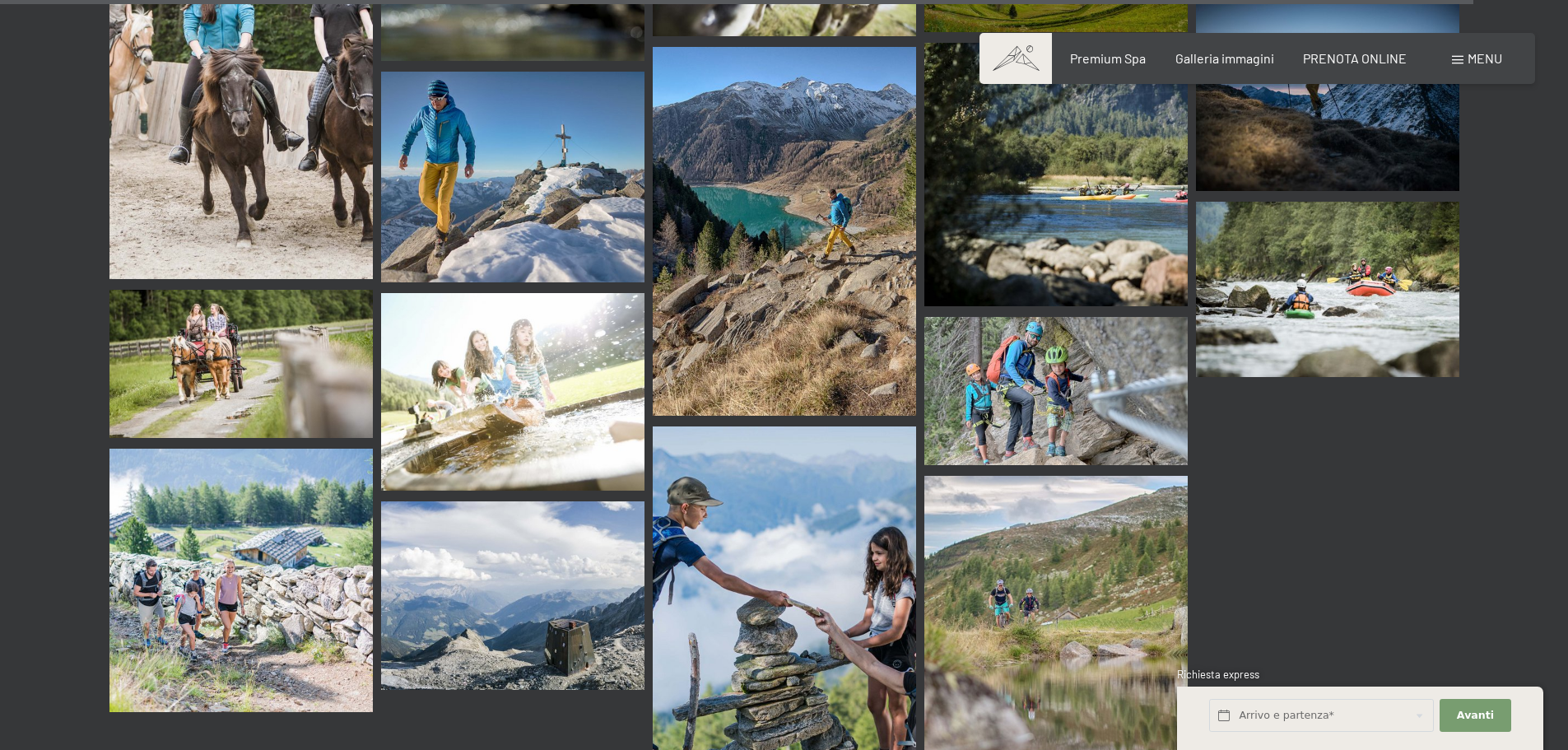
click at [249, 290] on img at bounding box center [240, 364] width 263 height 148
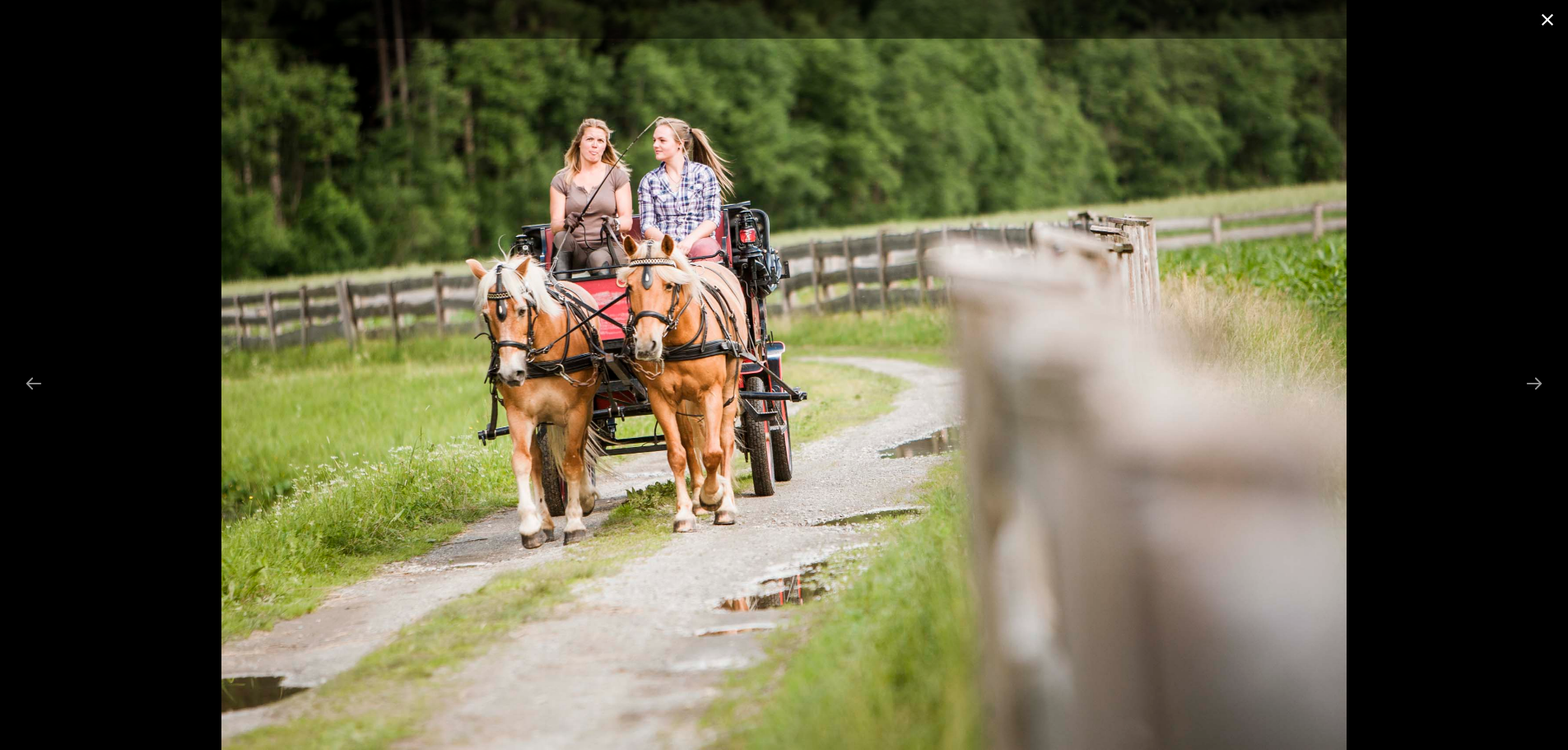
click at [1558, 24] on button "Close gallery" at bounding box center [1547, 19] width 41 height 39
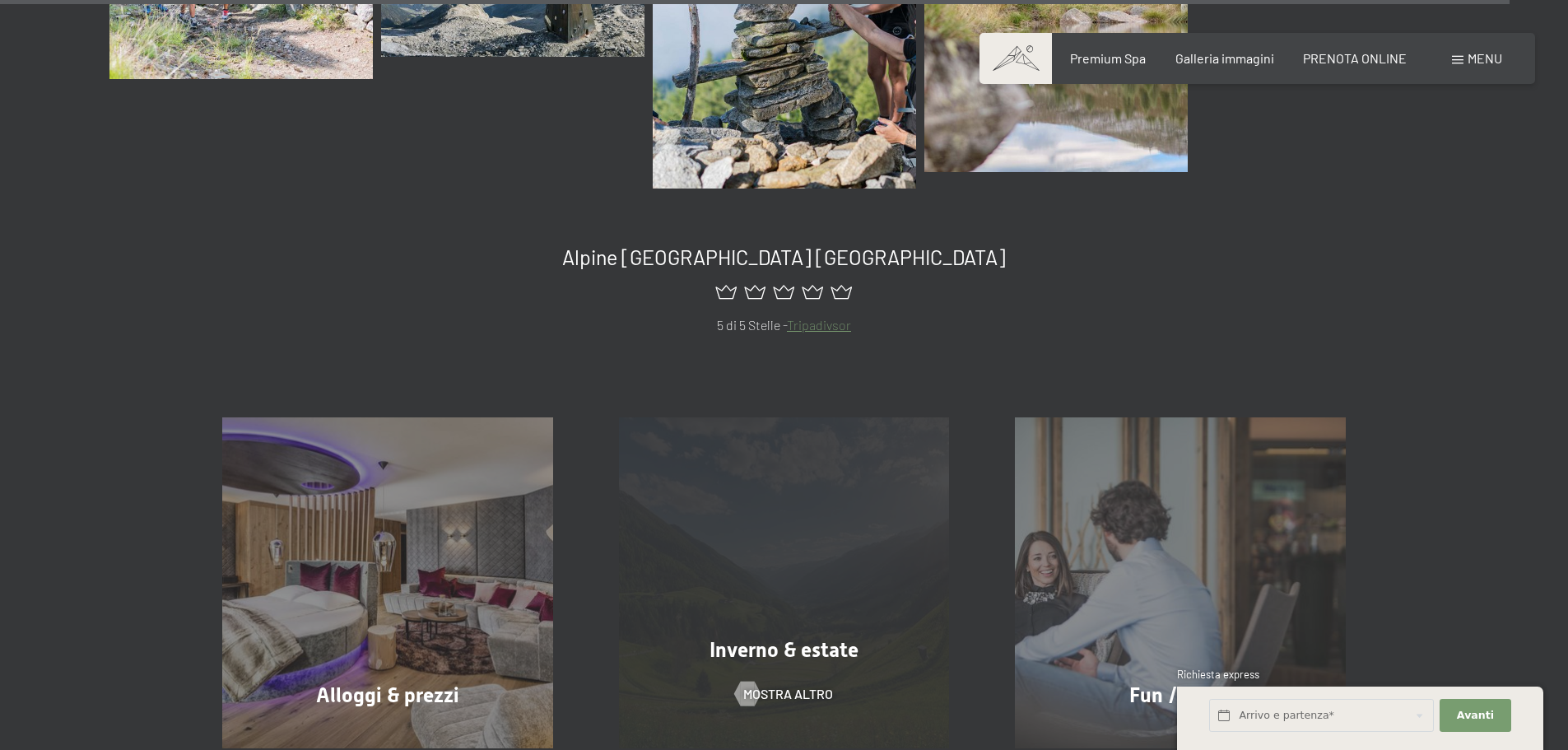
scroll to position [20416, 0]
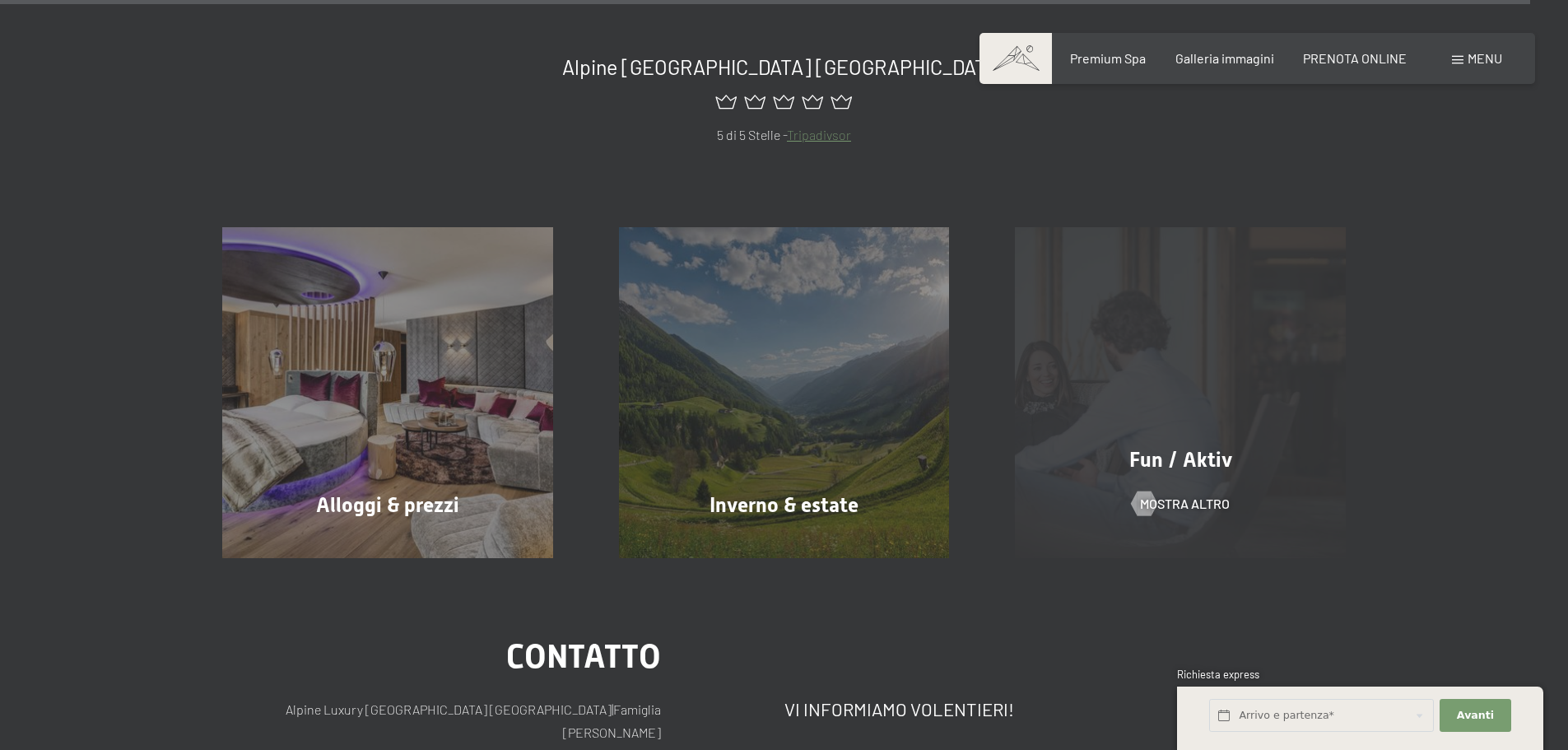
click at [1211, 446] on div "Fun / Aktiv" at bounding box center [1180, 460] width 397 height 29
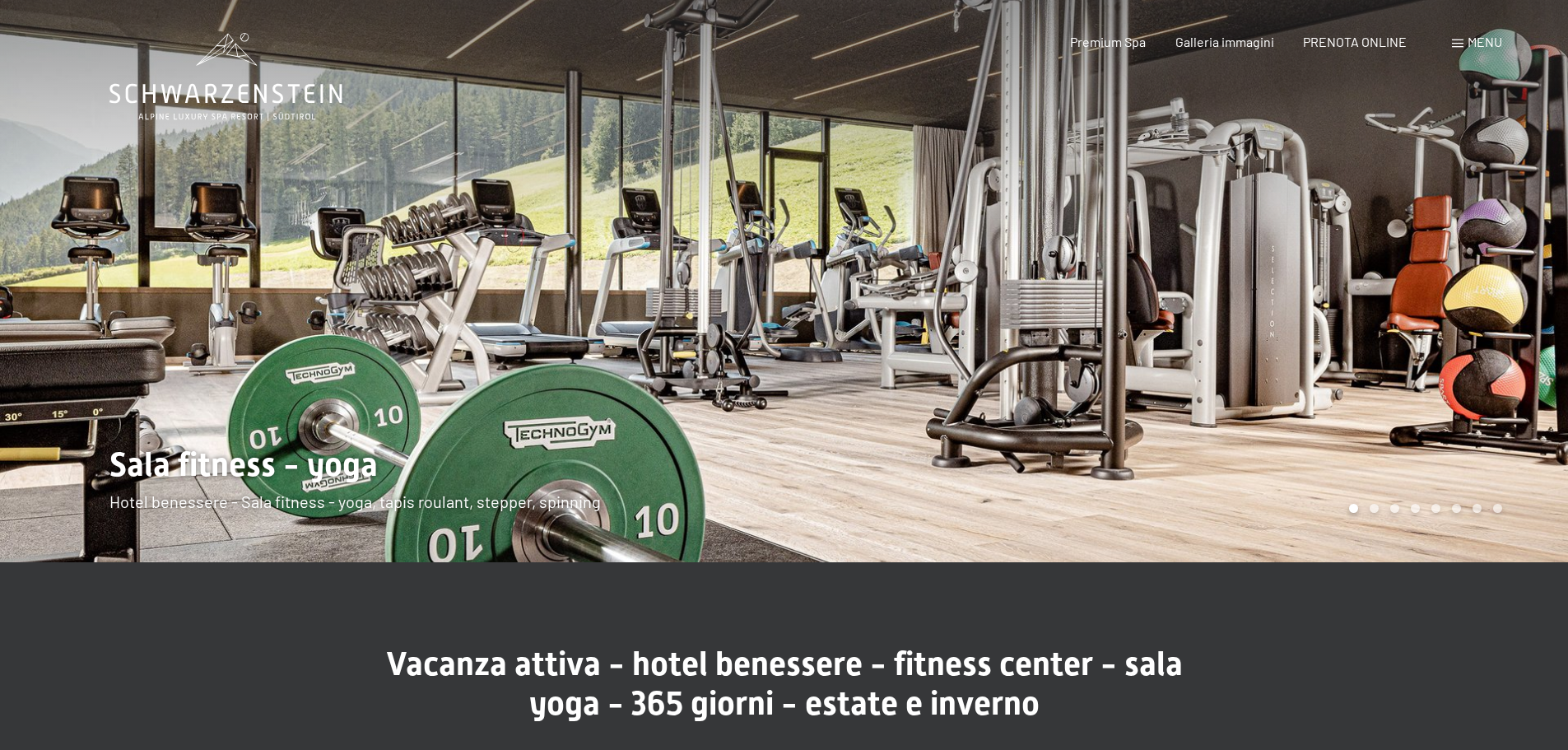
click at [1529, 251] on div at bounding box center [1176, 281] width 784 height 562
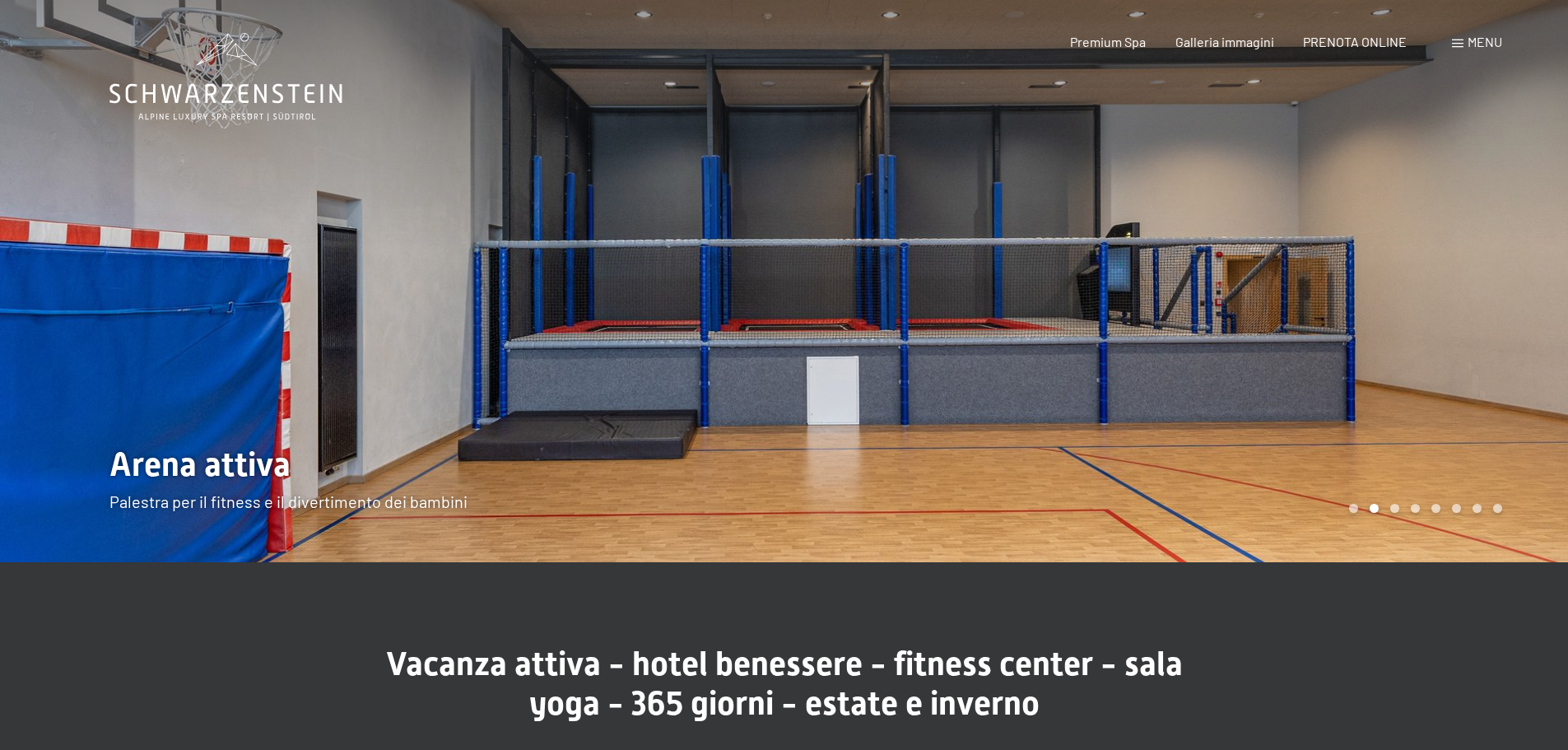
click at [1485, 286] on div at bounding box center [1176, 281] width 784 height 562
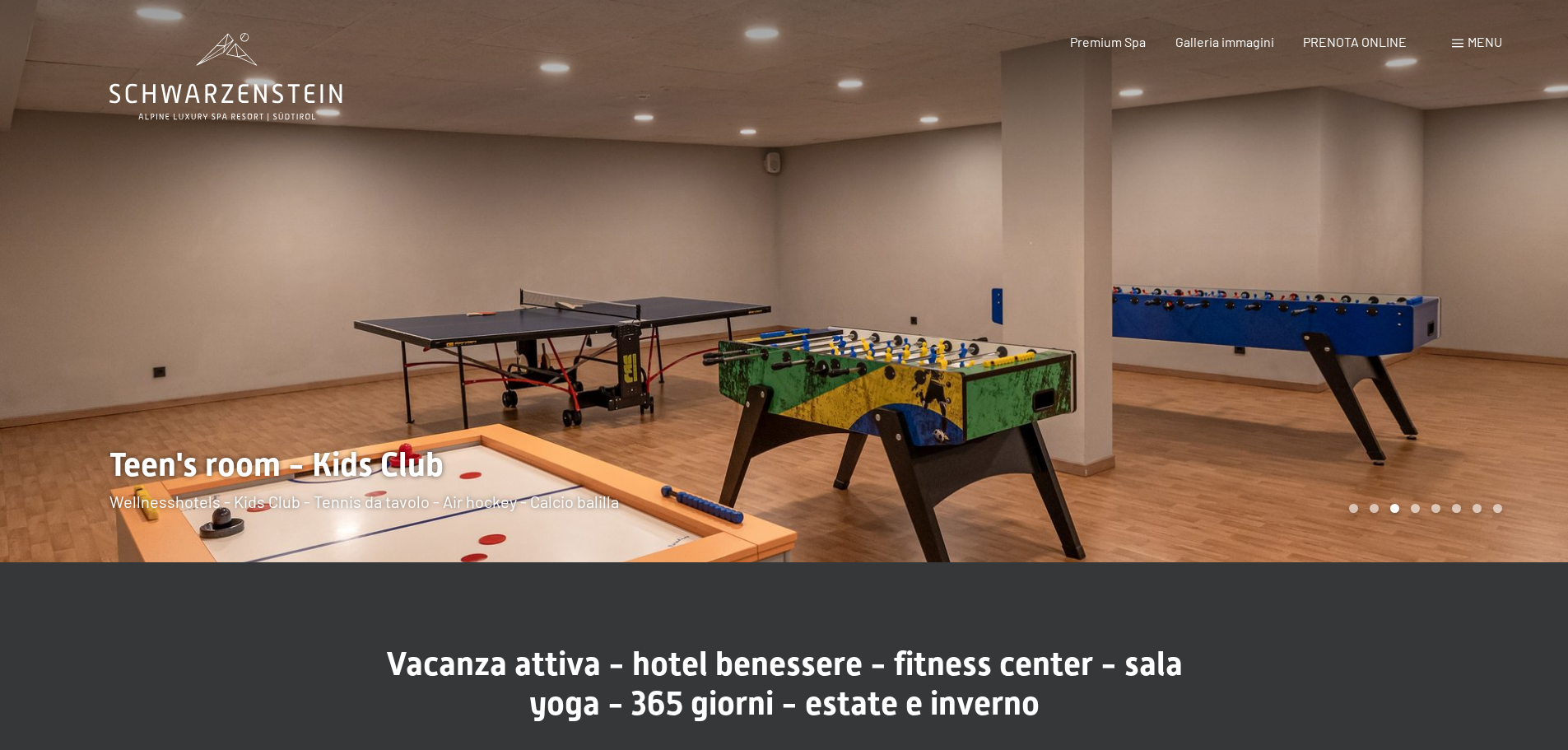
click at [1475, 288] on div at bounding box center [1176, 281] width 784 height 562
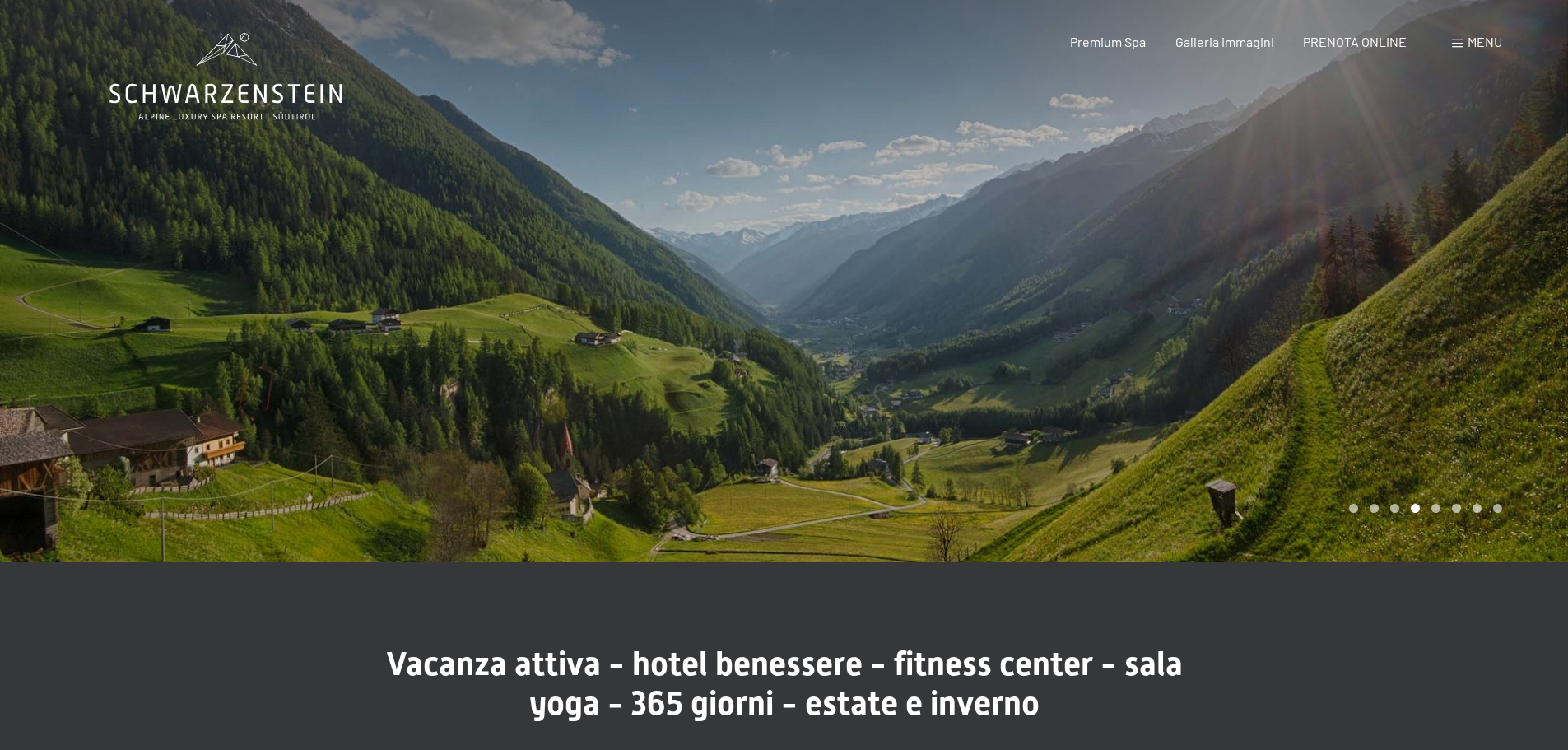
drag, startPoint x: 72, startPoint y: 295, endPoint x: 325, endPoint y: 290, distance: 253.0
click at [73, 295] on div at bounding box center [392, 281] width 784 height 562
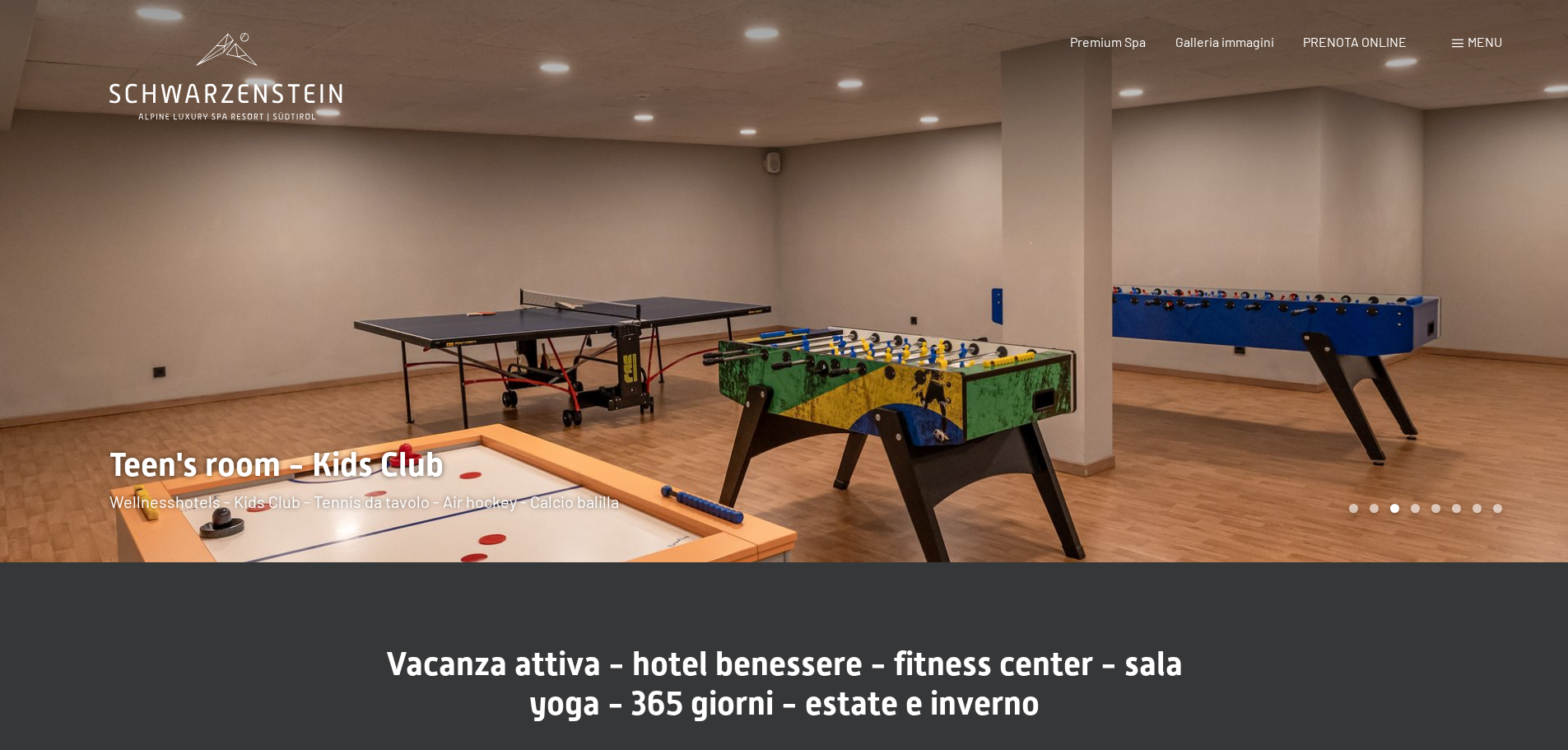
click at [1480, 261] on div at bounding box center [1176, 281] width 784 height 562
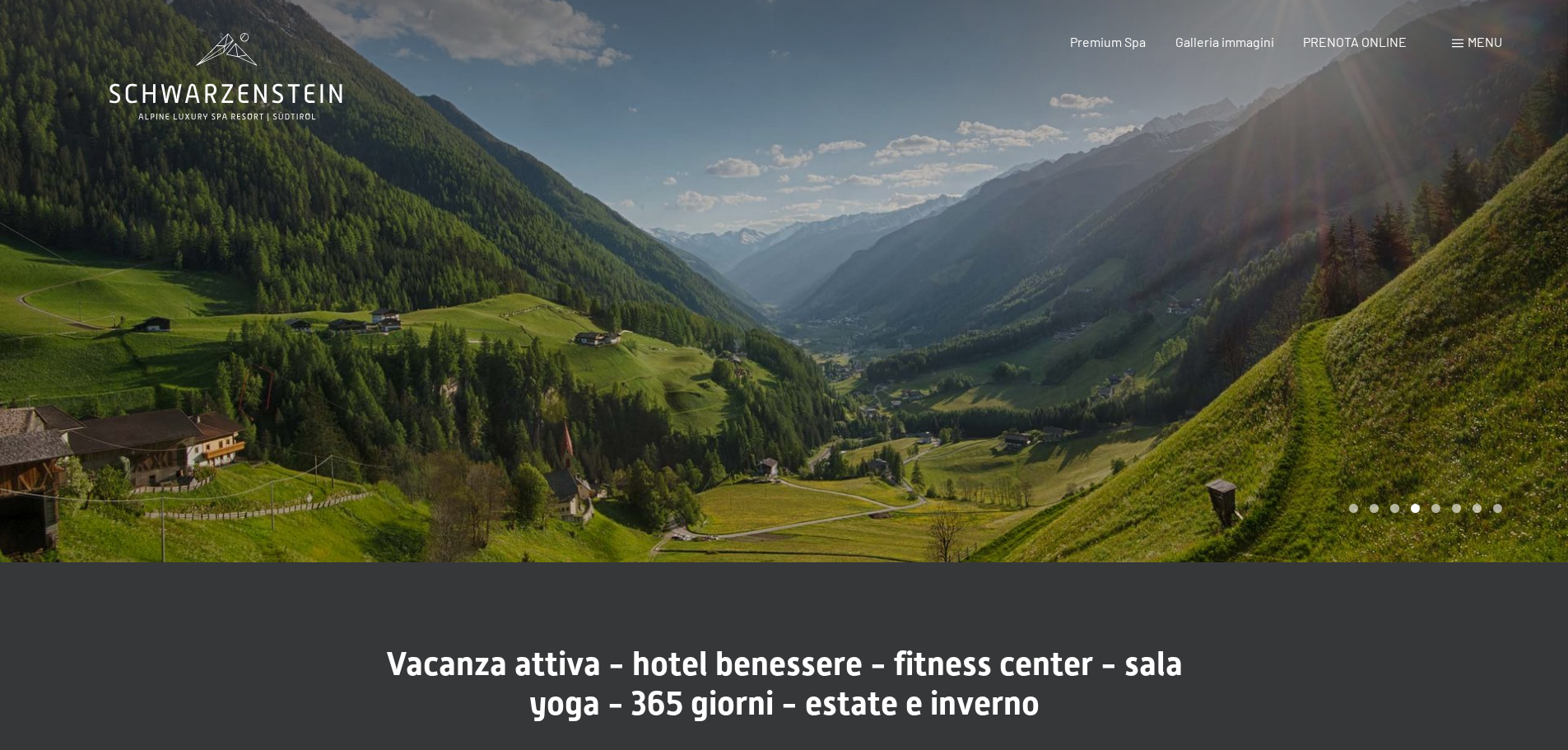
click at [1480, 261] on div at bounding box center [1176, 281] width 784 height 562
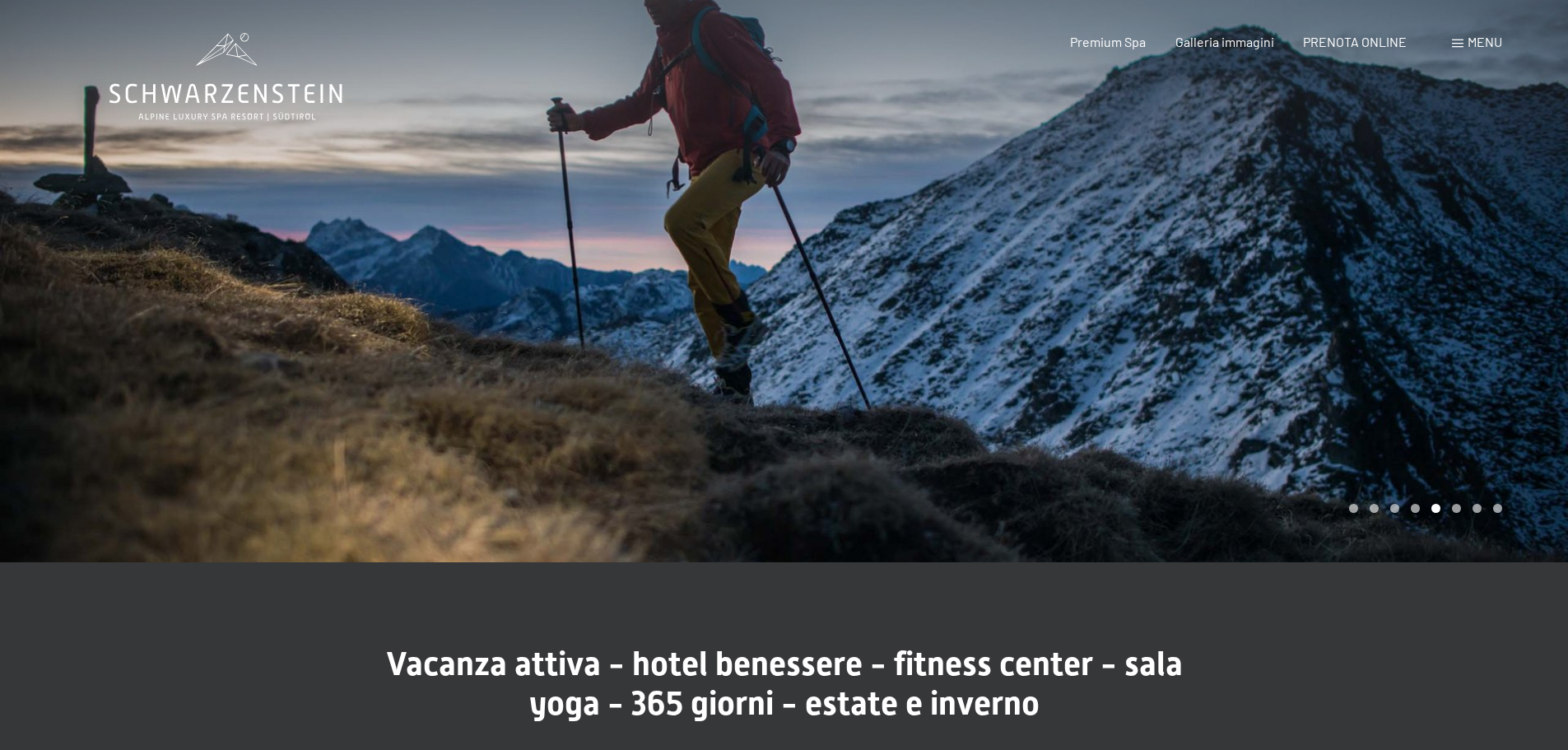
click at [1477, 265] on div at bounding box center [1176, 281] width 784 height 562
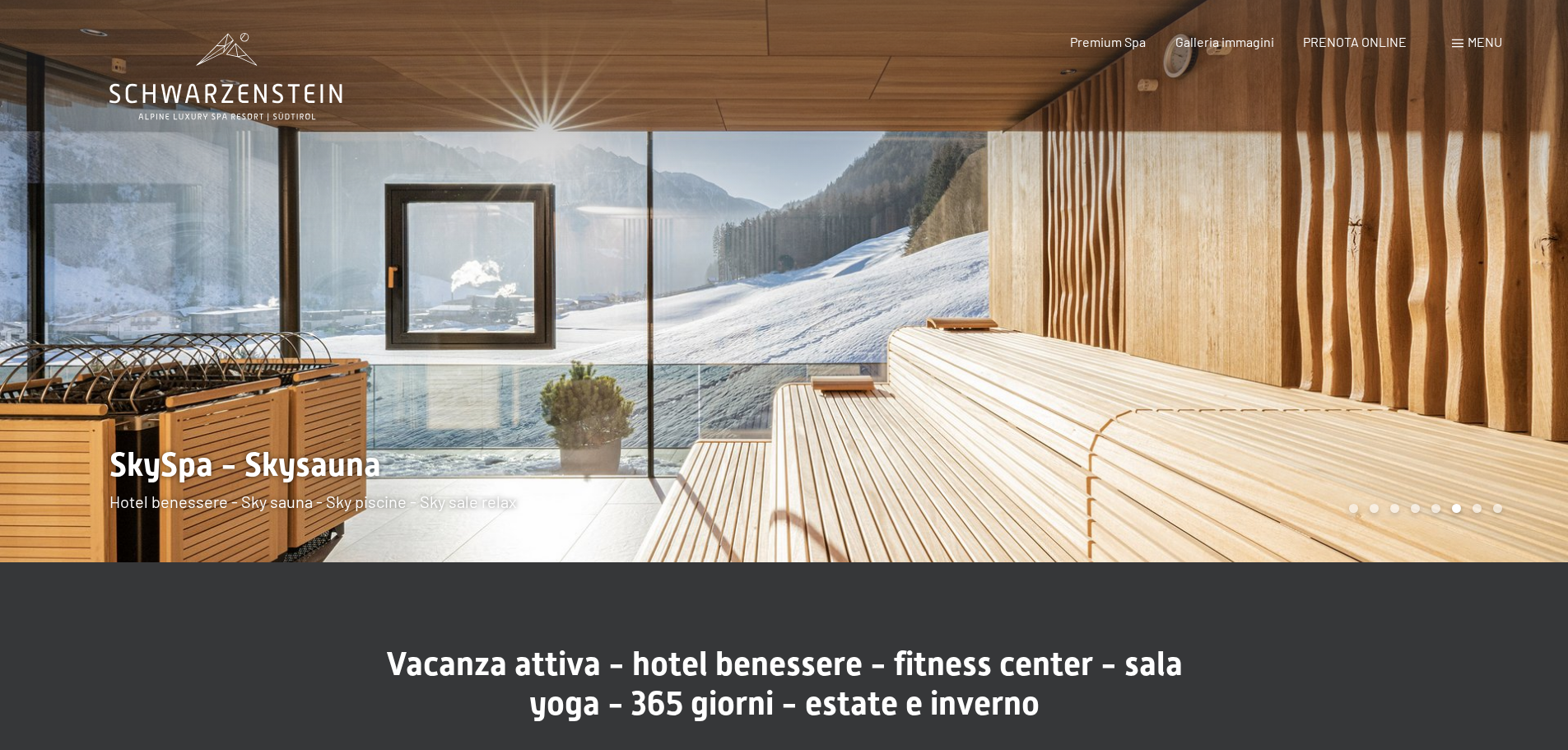
click at [1453, 273] on div at bounding box center [1176, 281] width 784 height 562
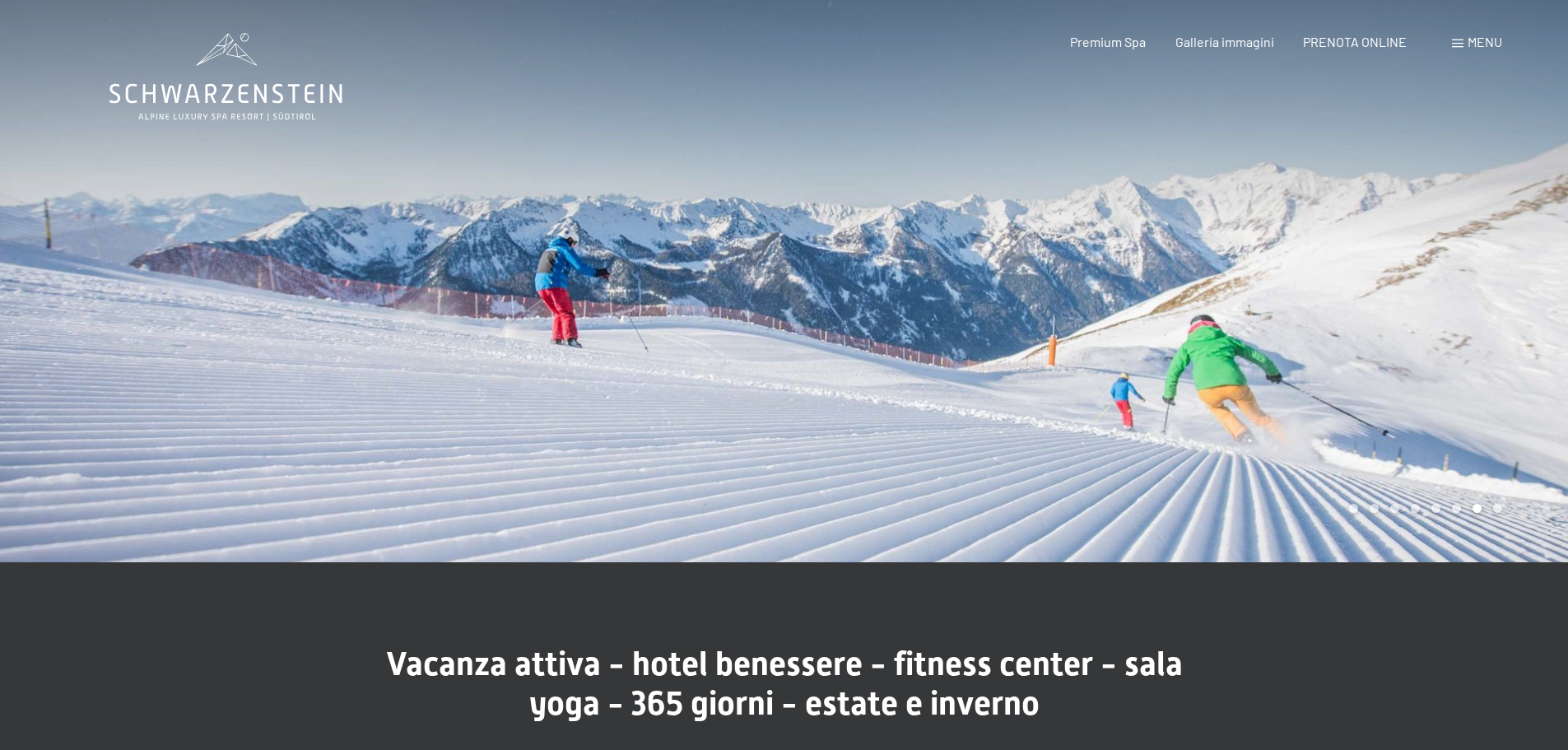
click at [1453, 277] on div at bounding box center [1176, 281] width 784 height 562
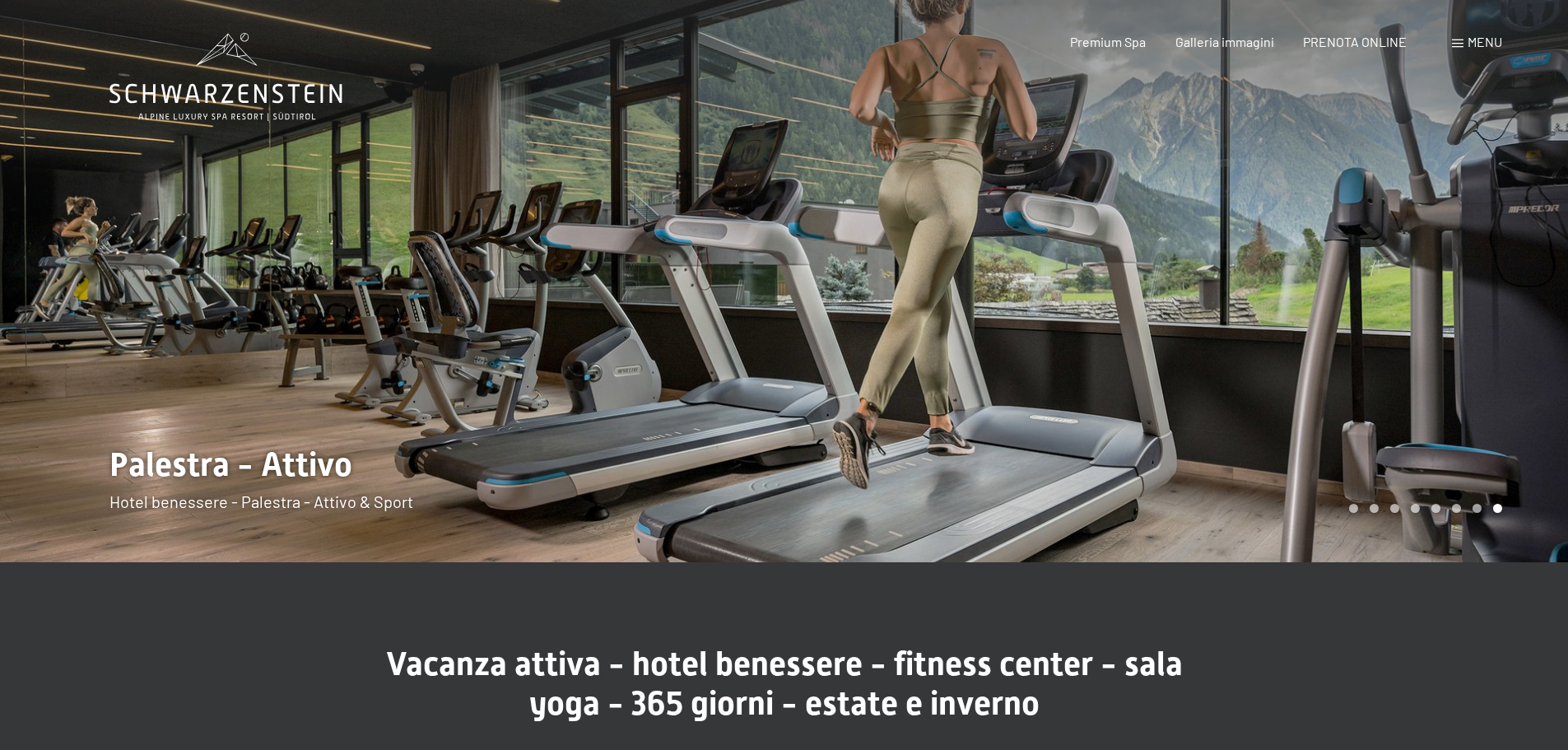
click at [1460, 252] on div at bounding box center [1176, 281] width 784 height 562
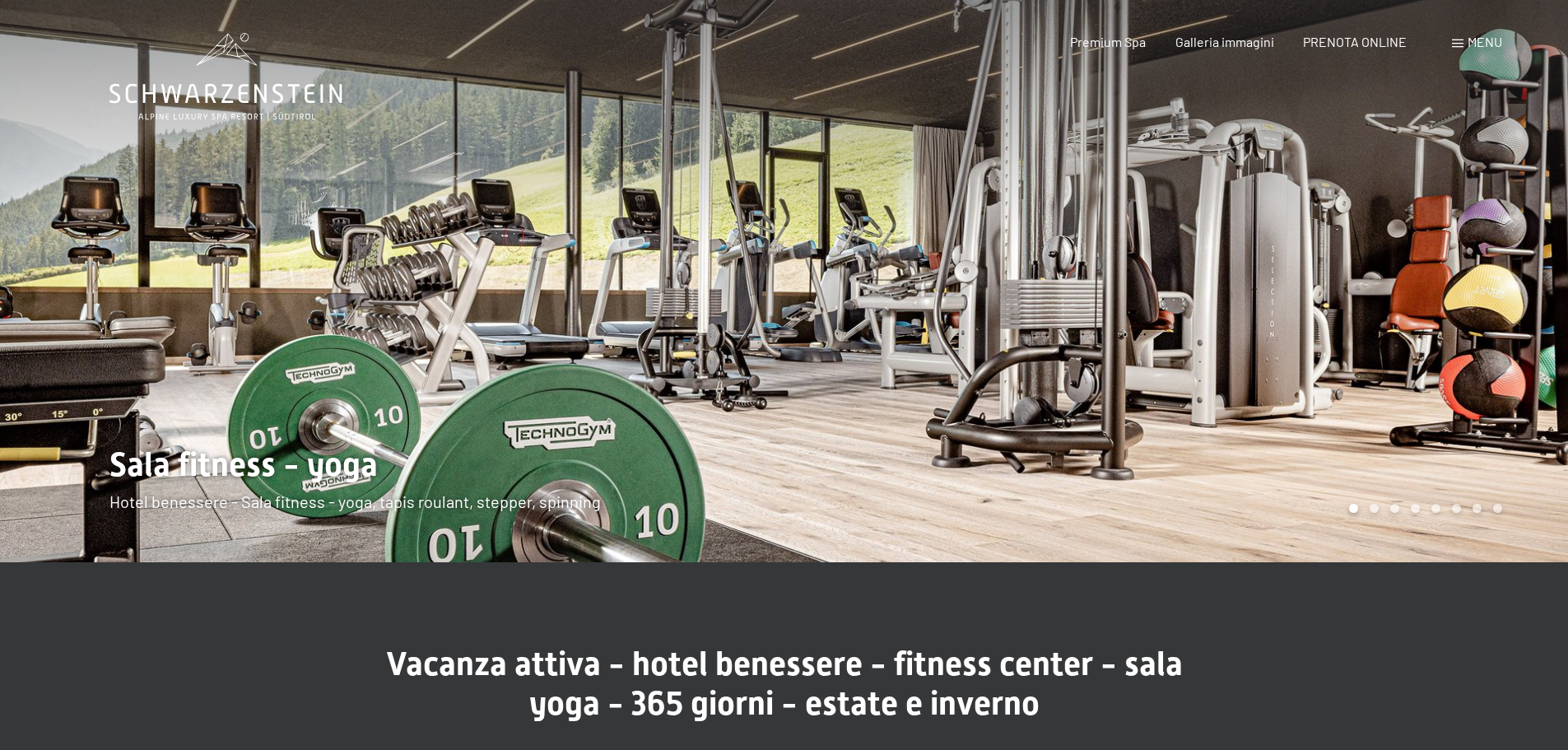
click at [1460, 252] on div at bounding box center [1176, 281] width 784 height 562
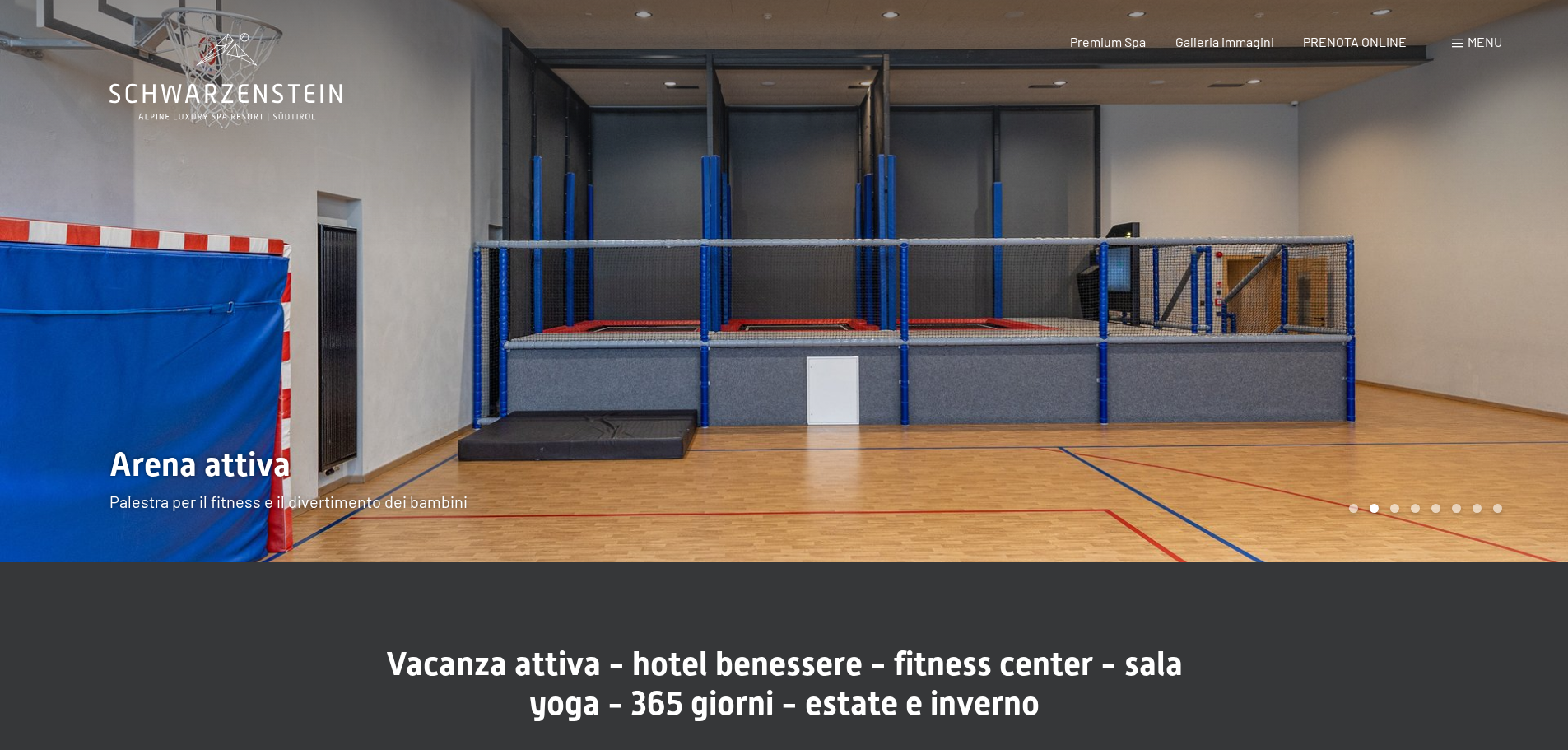
drag, startPoint x: 1460, startPoint y: 252, endPoint x: 815, endPoint y: 319, distance: 648.5
click at [815, 319] on div at bounding box center [1176, 281] width 784 height 562
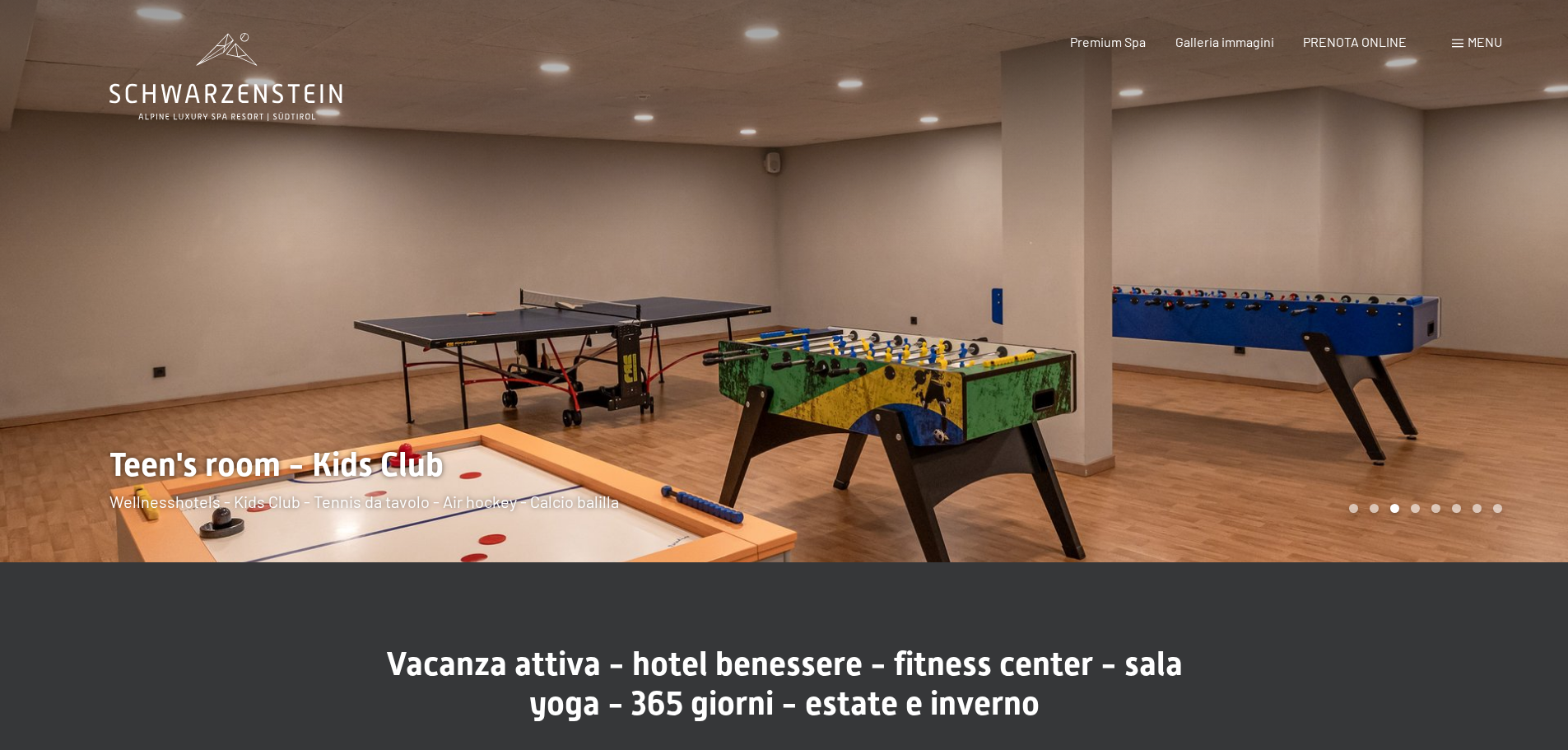
click at [166, 277] on div at bounding box center [392, 281] width 784 height 562
